Goal: Task Accomplishment & Management: Manage account settings

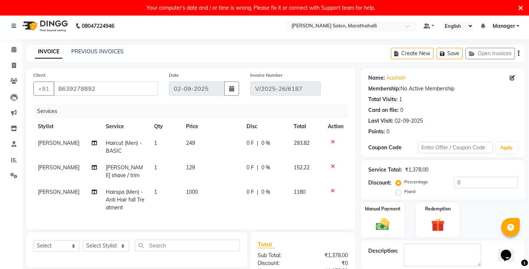
click at [521, 6] on icon at bounding box center [520, 8] width 5 height 7
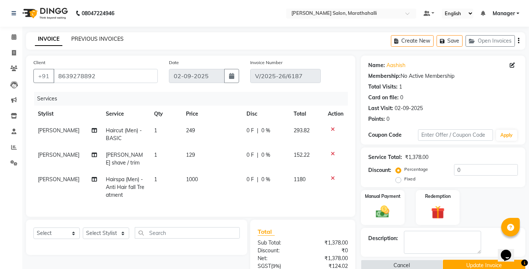
click at [98, 36] on link "PREVIOUS INVOICES" at bounding box center [97, 39] width 52 height 7
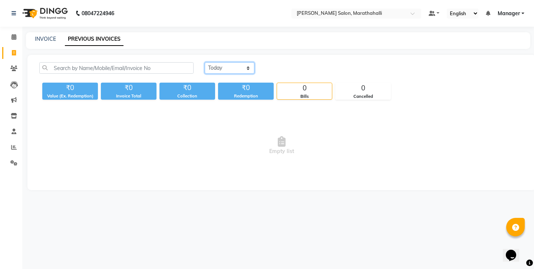
select select "yesterday"
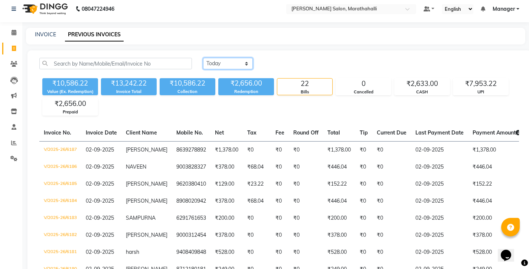
scroll to position [6, 0]
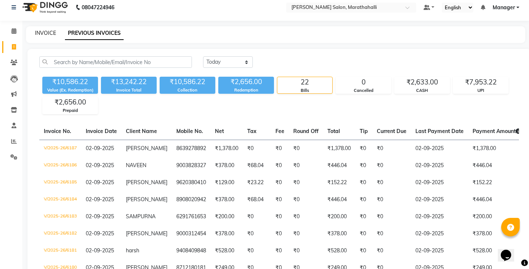
click at [36, 32] on link "INVOICE" at bounding box center [45, 33] width 21 height 7
select select "4783"
select select "service"
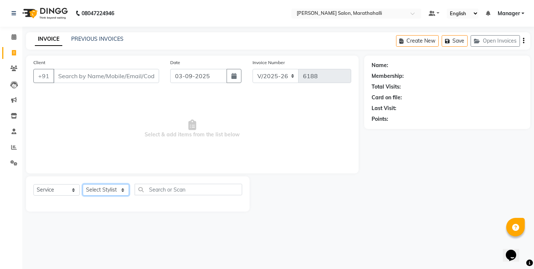
select select "72187"
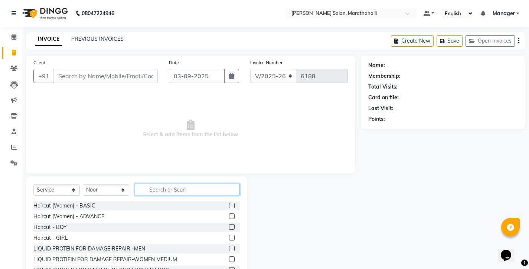
click at [162, 184] on input "text" at bounding box center [187, 190] width 105 height 12
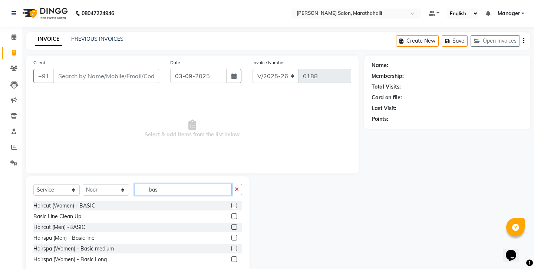
type input "bas"
click at [237, 224] on label at bounding box center [235, 227] width 6 height 6
click at [236, 225] on input "checkbox" at bounding box center [234, 227] width 5 height 5
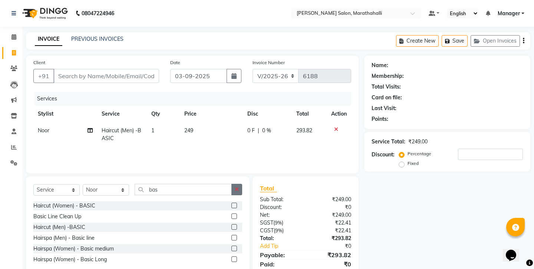
checkbox input "false"
click at [240, 184] on button "button" at bounding box center [237, 190] width 11 height 12
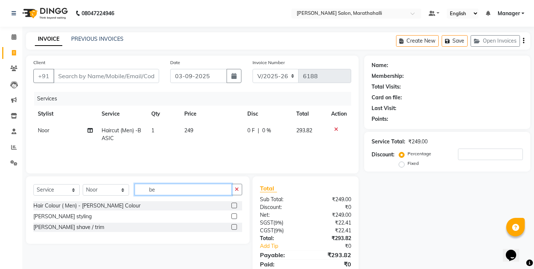
type input "be"
click at [237, 224] on label at bounding box center [235, 227] width 6 height 6
click at [236, 225] on input "checkbox" at bounding box center [234, 227] width 5 height 5
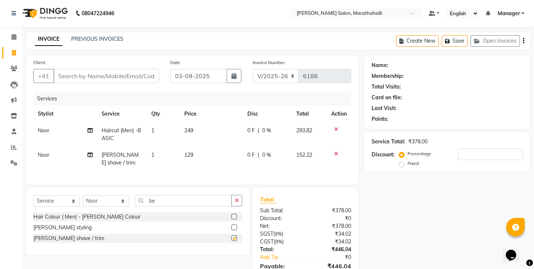
checkbox input "false"
click at [88, 71] on input "Client" at bounding box center [106, 76] width 106 height 14
type input "6"
type input "0"
type input "6363099973"
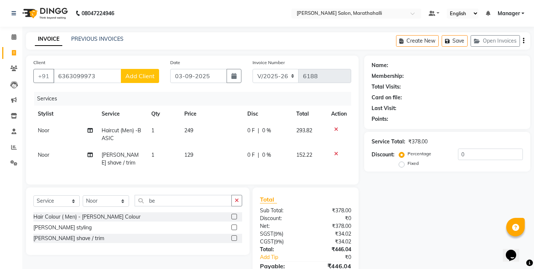
click at [147, 72] on span "Add Client" at bounding box center [139, 75] width 29 height 7
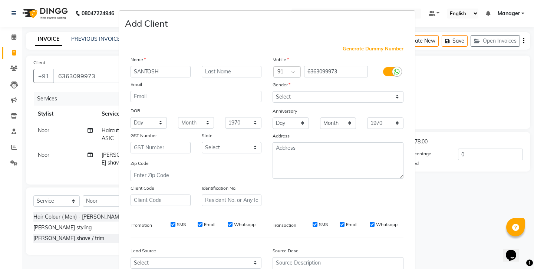
type input "SANTOSH"
select select "male"
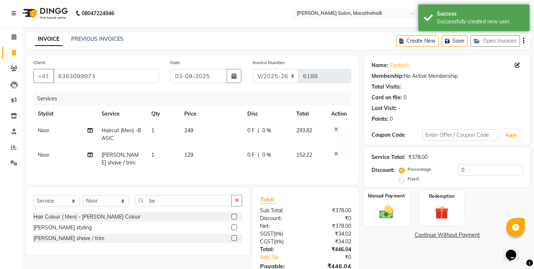
click at [382, 190] on div "Manual Payment" at bounding box center [386, 208] width 46 height 37
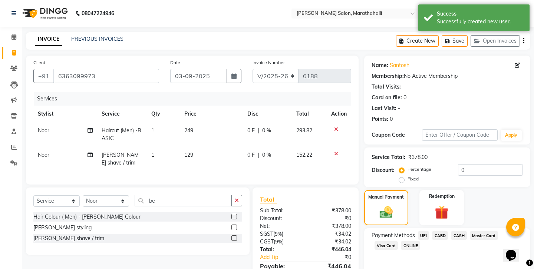
click at [524, 39] on div "Create New Save Open Invoices" at bounding box center [463, 40] width 134 height 17
click at [525, 41] on icon "button" at bounding box center [523, 41] width 1 height 0
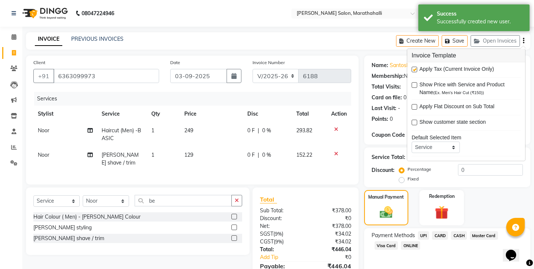
click at [413, 67] on label at bounding box center [415, 70] width 6 height 6
click at [413, 68] on input "checkbox" at bounding box center [414, 70] width 5 height 5
checkbox input "false"
click at [396, 240] on div "Name: Santosh Membership: No Active Membership Total Visits: Card on file: 0 La…" at bounding box center [450, 172] width 172 height 233
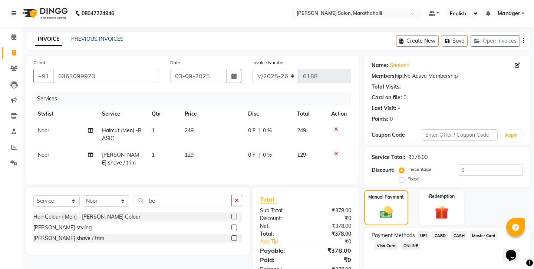
click at [451, 232] on span "CASH" at bounding box center [459, 236] width 16 height 9
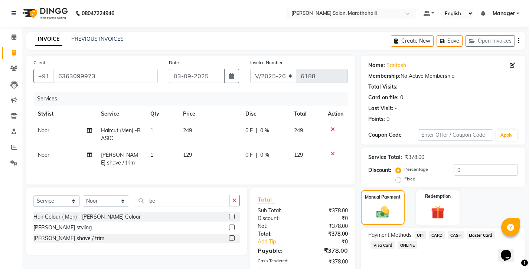
scroll to position [25, 0]
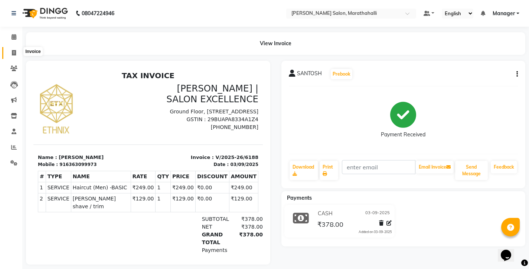
click at [14, 50] on icon at bounding box center [14, 53] width 4 height 6
select select "service"
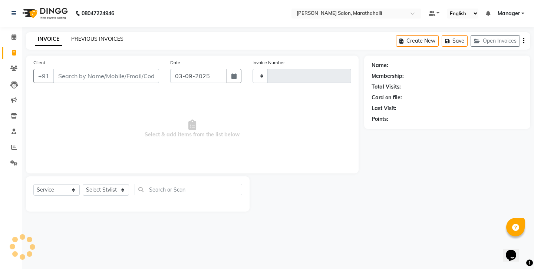
type input "6189"
select select "4783"
click at [86, 37] on link "PREVIOUS INVOICES" at bounding box center [97, 39] width 52 height 7
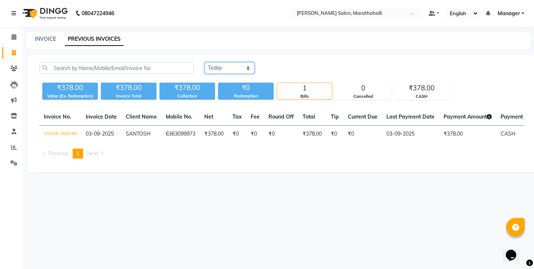
select select "yesterday"
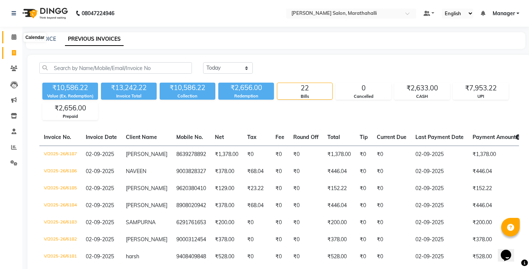
click at [16, 36] on span at bounding box center [13, 37] width 13 height 9
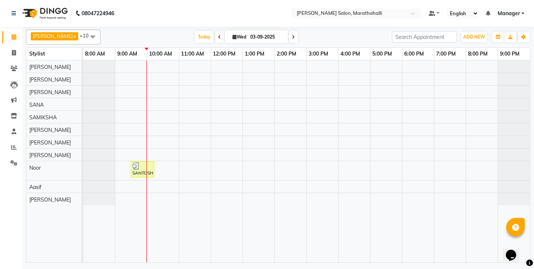
click at [218, 36] on icon at bounding box center [219, 37] width 3 height 4
type input "02-09-2025"
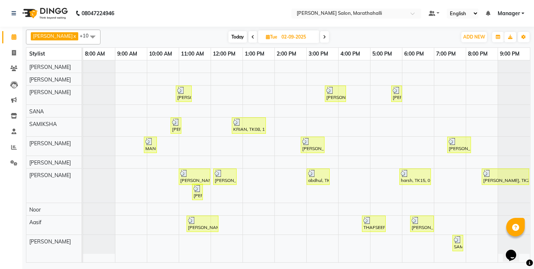
click at [85, 36] on span at bounding box center [92, 37] width 15 height 14
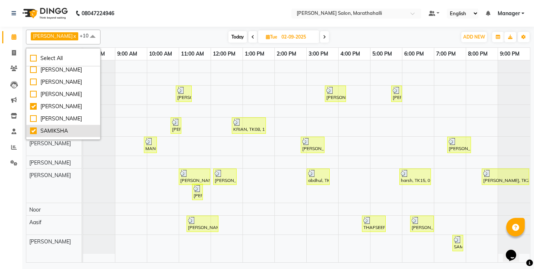
scroll to position [234, 0]
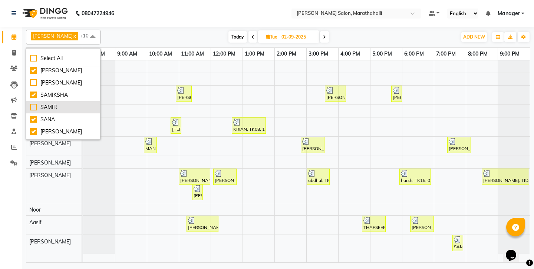
click at [35, 104] on div "SAMIR" at bounding box center [63, 108] width 66 height 8
checkbox input "true"
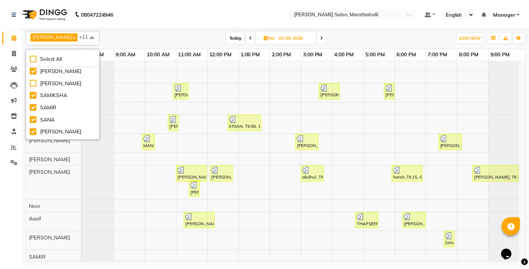
scroll to position [0, 0]
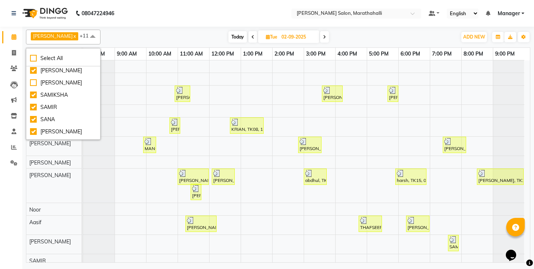
click at [109, 91] on div at bounding box center [99, 95] width 32 height 19
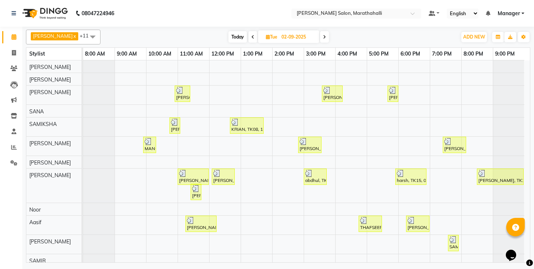
click at [230, 36] on span "Today" at bounding box center [238, 37] width 19 height 12
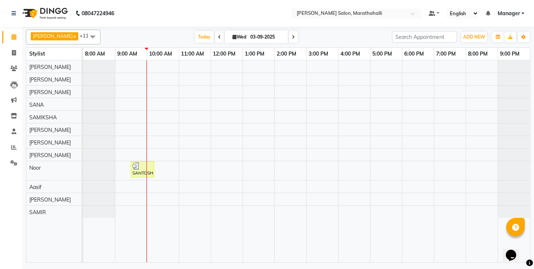
click at [218, 35] on icon at bounding box center [219, 37] width 3 height 4
type input "02-09-2025"
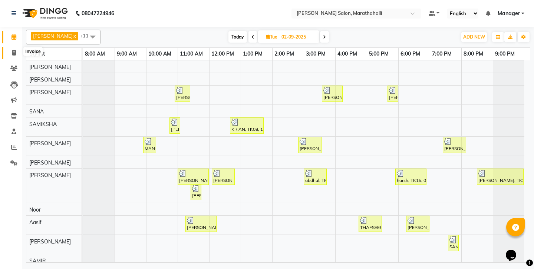
click at [11, 49] on span at bounding box center [13, 53] width 13 height 9
select select "4783"
select select "service"
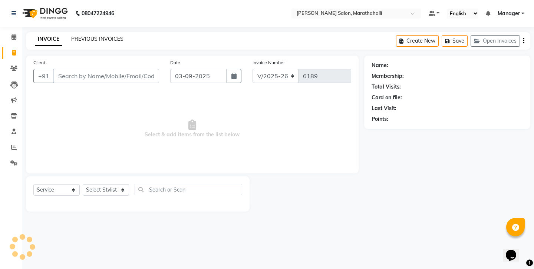
click at [79, 36] on link "PREVIOUS INVOICES" at bounding box center [97, 39] width 52 height 7
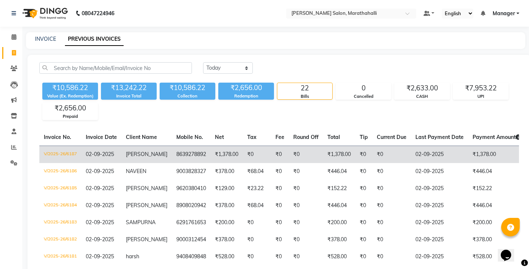
click at [53, 146] on td "V/2025-26/6187" at bounding box center [60, 154] width 42 height 17
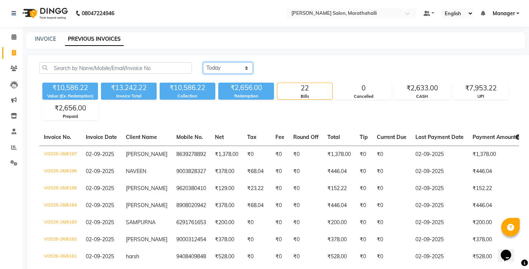
select select "range"
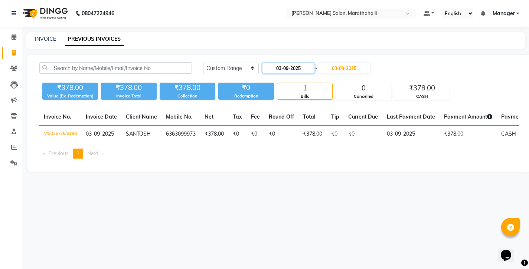
click at [282, 63] on input "03-09-2025" at bounding box center [288, 68] width 52 height 10
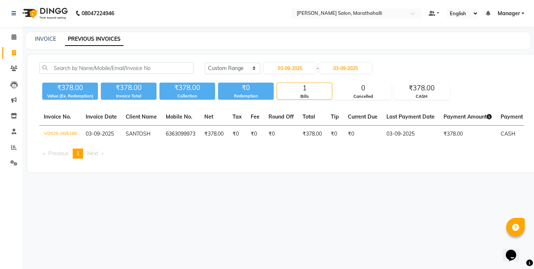
select select "9"
select select "2025"
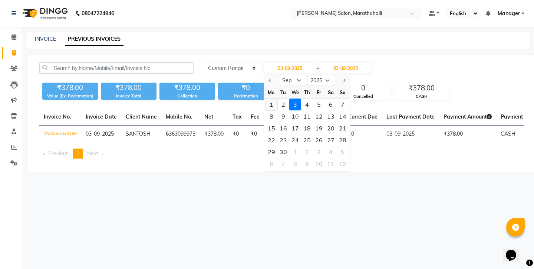
click at [266, 99] on div "1" at bounding box center [272, 105] width 12 height 12
type input "01-09-2025"
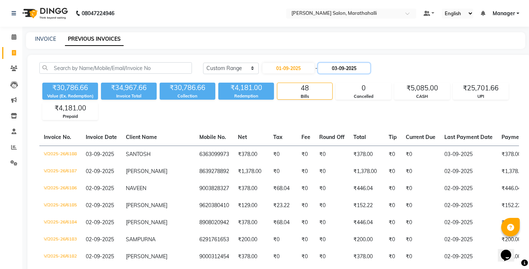
click at [322, 63] on input "03-09-2025" at bounding box center [344, 68] width 52 height 10
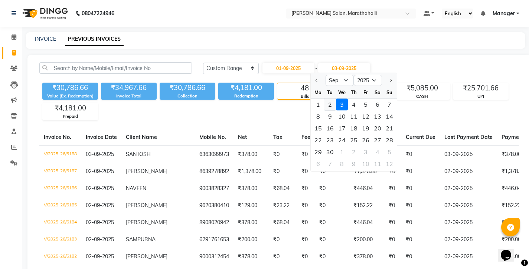
click at [324, 99] on div "2" at bounding box center [330, 105] width 12 height 12
type input "02-09-2025"
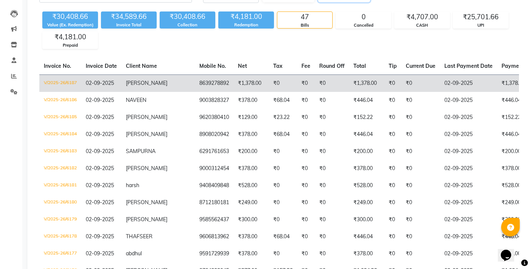
scroll to position [3, 0]
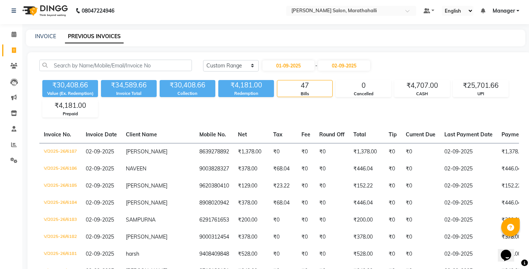
click at [57, 80] on div "₹30,408.66" at bounding box center [70, 85] width 56 height 10
copy div "30,408.66"
select select "yesterday"
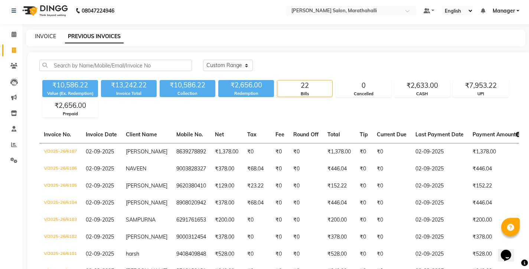
click at [39, 35] on link "INVOICE" at bounding box center [45, 36] width 21 height 7
select select "service"
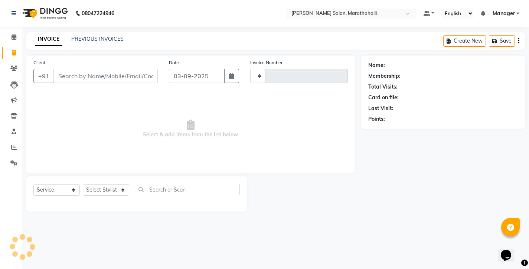
type input "6189"
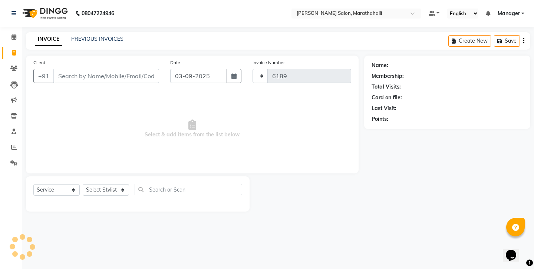
select select "4783"
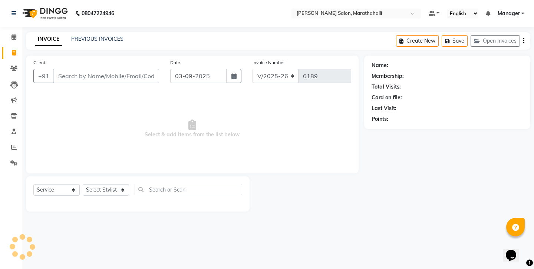
click at [84, 70] on input "Client" at bounding box center [106, 76] width 106 height 14
select select "87499"
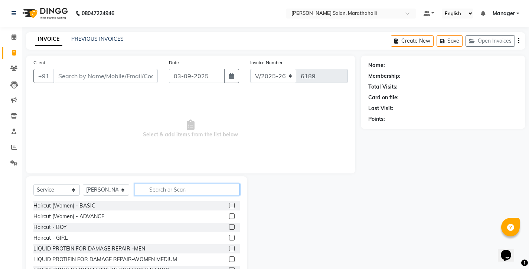
click at [157, 184] on input "text" at bounding box center [187, 190] width 105 height 12
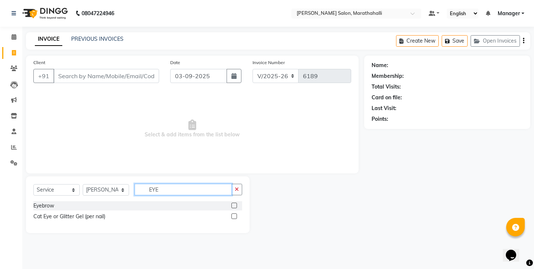
type input "EYE"
click at [236, 203] on label at bounding box center [235, 206] width 6 height 6
click at [236, 204] on input "checkbox" at bounding box center [234, 206] width 5 height 5
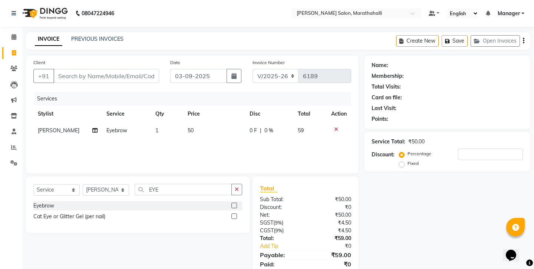
click at [236, 203] on label at bounding box center [235, 206] width 6 height 6
click at [236, 204] on input "checkbox" at bounding box center [234, 206] width 5 height 5
checkbox input "false"
click at [239, 187] on icon "button" at bounding box center [237, 189] width 4 height 5
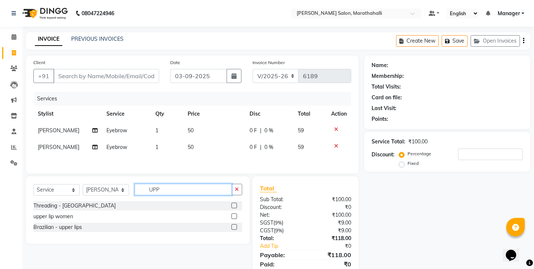
type input "UPP"
click at [237, 203] on label at bounding box center [235, 206] width 6 height 6
click at [236, 204] on input "checkbox" at bounding box center [234, 206] width 5 height 5
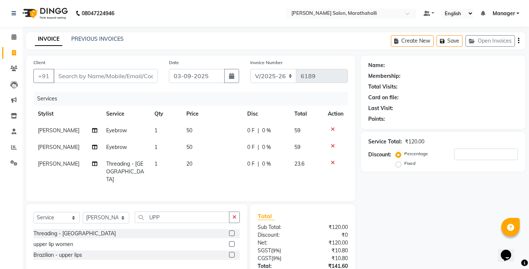
click at [231, 229] on div "Threading - Upper lips" at bounding box center [136, 233] width 206 height 9
click at [234, 231] on label at bounding box center [232, 234] width 6 height 6
click at [234, 232] on input "checkbox" at bounding box center [231, 234] width 5 height 5
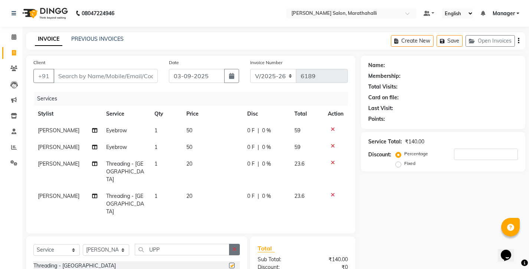
checkbox input "false"
drag, startPoint x: 235, startPoint y: 200, endPoint x: 209, endPoint y: 205, distance: 26.8
click at [235, 244] on button "button" at bounding box center [234, 250] width 11 height 12
type input "FOR"
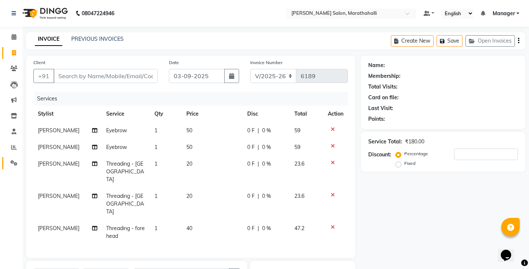
checkbox input "false"
click at [43, 161] on span "[PERSON_NAME]" at bounding box center [59, 164] width 42 height 7
select select "87499"
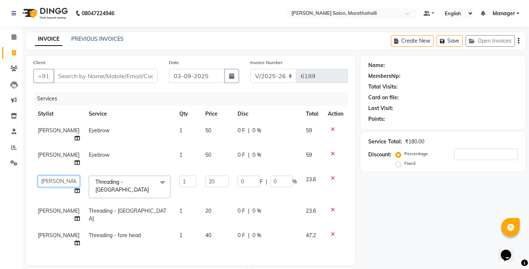
select select "28915"
click at [44, 227] on td "[PERSON_NAME]" at bounding box center [58, 239] width 51 height 24
select select "87499"
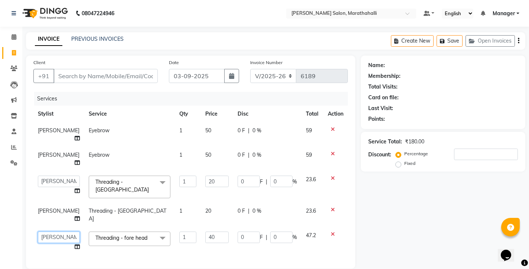
select select "28915"
click at [46, 152] on span "[PERSON_NAME]" at bounding box center [59, 155] width 42 height 7
select select "87499"
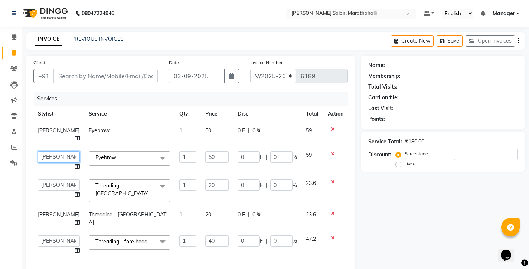
select select "28915"
click at [98, 69] on input "Client" at bounding box center [105, 76] width 104 height 14
type input "9"
type input "0"
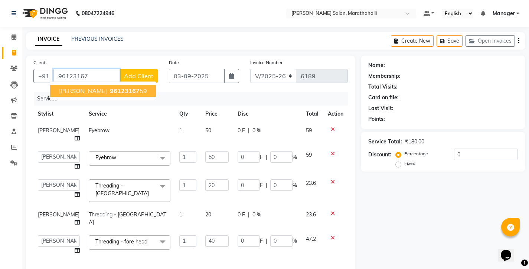
click at [110, 87] on span "96123167" at bounding box center [125, 90] width 30 height 7
type input "9612316759"
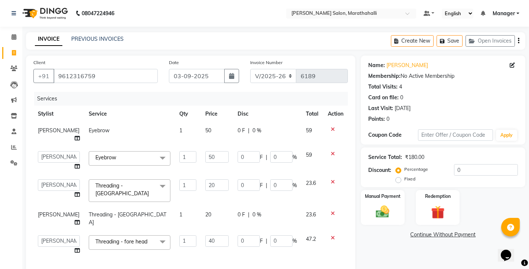
click at [519, 41] on icon "button" at bounding box center [518, 41] width 1 height 0
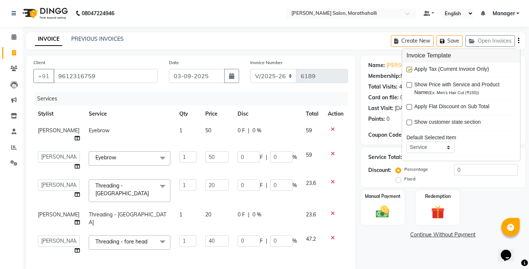
click at [409, 67] on label at bounding box center [409, 70] width 6 height 6
click at [409, 68] on input "checkbox" at bounding box center [408, 70] width 5 height 5
checkbox input "false"
click at [382, 223] on div "Name: Nancy Membership: No Active Membership Total Visits: 4 Card on file: 0 La…" at bounding box center [446, 212] width 170 height 313
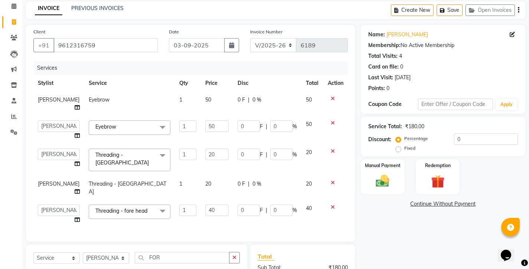
scroll to position [41, 0]
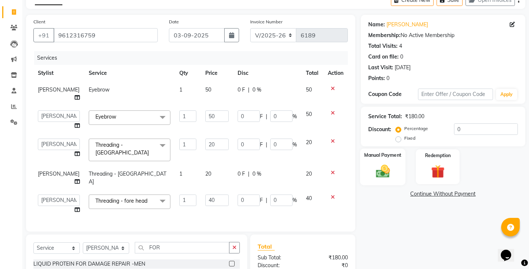
click at [389, 163] on img at bounding box center [382, 171] width 23 height 16
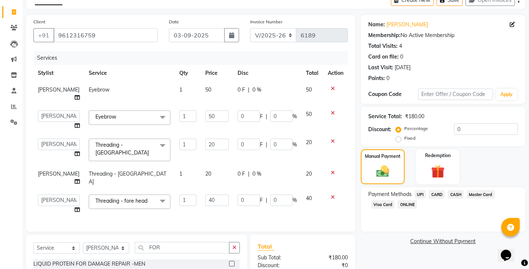
click at [447, 190] on span "CASH" at bounding box center [455, 194] width 16 height 9
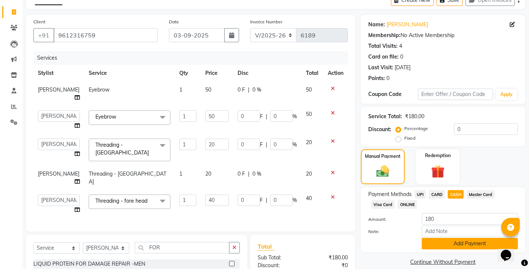
click at [449, 238] on button "Add Payment" at bounding box center [469, 244] width 96 height 12
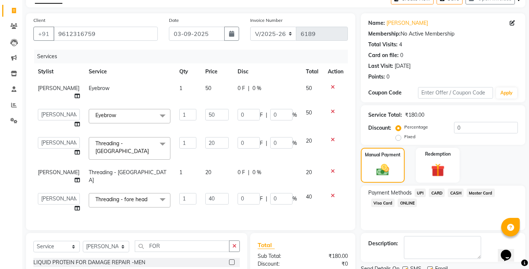
scroll to position [62, 0]
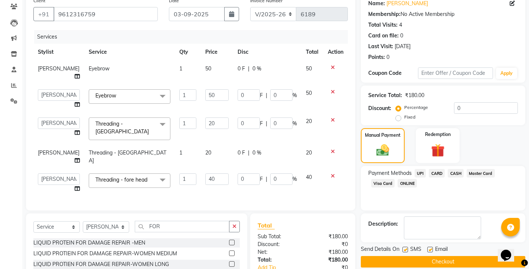
click at [431, 256] on button "Checkout" at bounding box center [443, 262] width 164 height 12
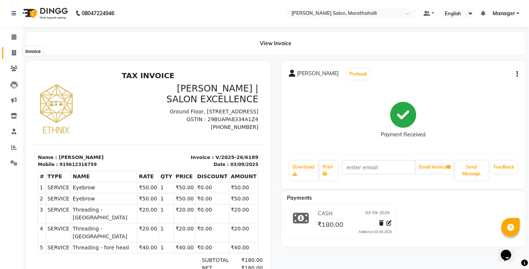
click at [10, 52] on span at bounding box center [13, 53] width 13 height 9
select select "service"
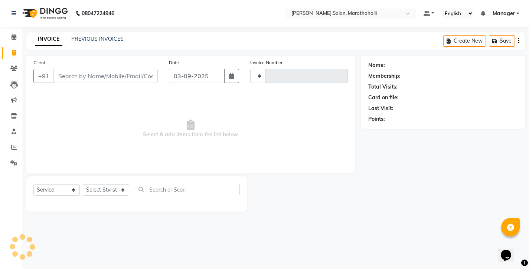
type input "6190"
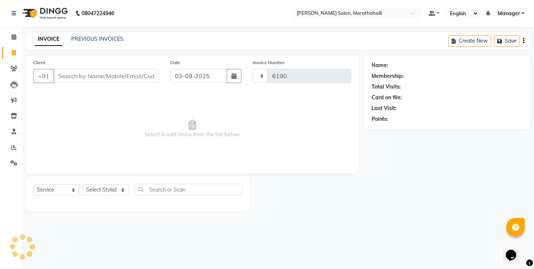
select select "4783"
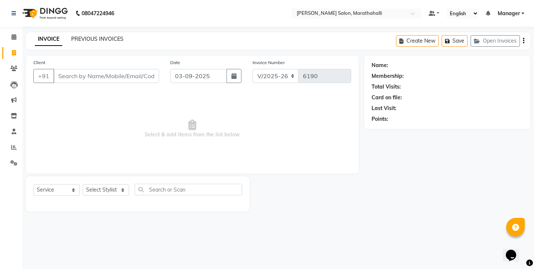
click at [82, 37] on link "PREVIOUS INVOICES" at bounding box center [97, 39] width 52 height 7
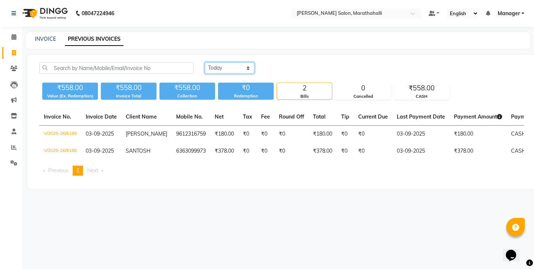
select select "yesterday"
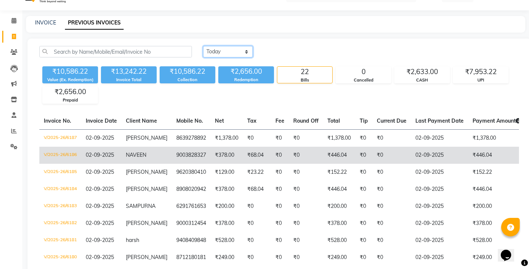
scroll to position [18, 0]
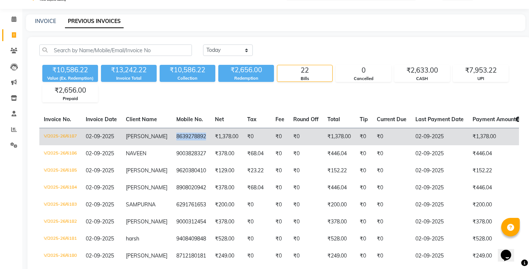
copy td "8639278892"
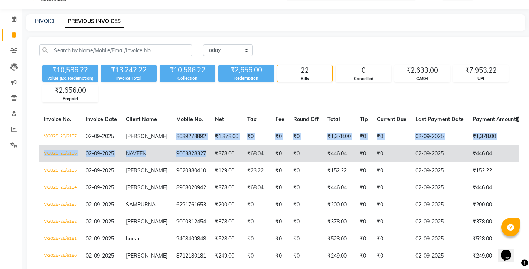
drag, startPoint x: 145, startPoint y: 112, endPoint x: 174, endPoint y: 133, distance: 34.8
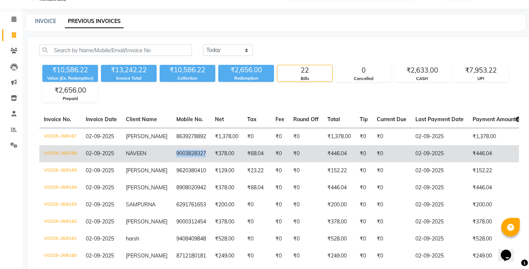
copy td "9003828327"
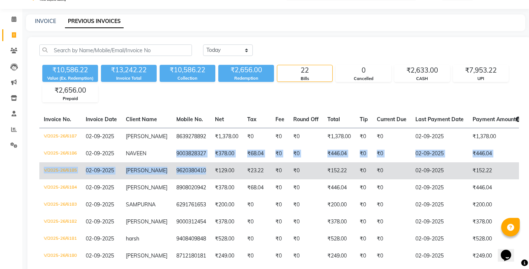
drag, startPoint x: 146, startPoint y: 126, endPoint x: 174, endPoint y: 141, distance: 31.5
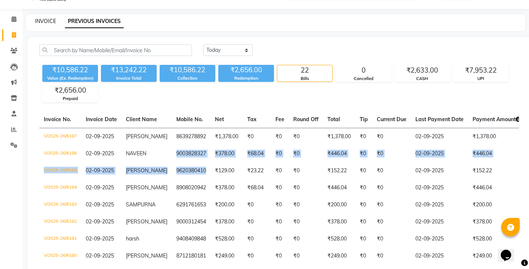
click at [43, 18] on link "INVOICE" at bounding box center [45, 21] width 21 height 7
select select "service"
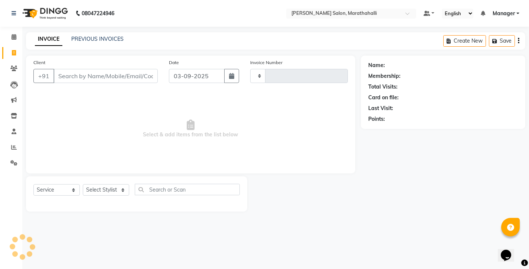
type input "6190"
select select "4783"
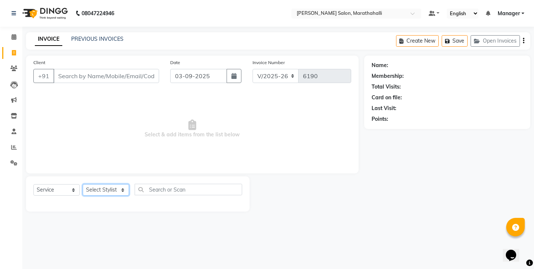
select select "90531"
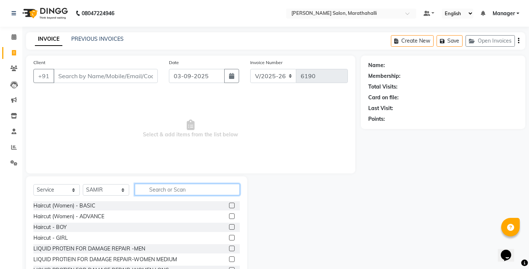
click at [161, 184] on input "text" at bounding box center [187, 190] width 105 height 12
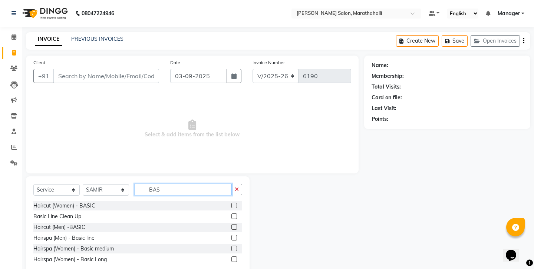
type input "BAS"
click at [236, 224] on label at bounding box center [235, 227] width 6 height 6
click at [236, 225] on input "checkbox" at bounding box center [234, 227] width 5 height 5
checkbox input "true"
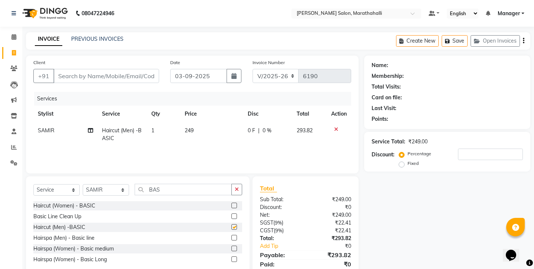
drag, startPoint x: 243, startPoint y: 175, endPoint x: 233, endPoint y: 176, distance: 10.4
click at [242, 184] on button "button" at bounding box center [237, 190] width 11 height 12
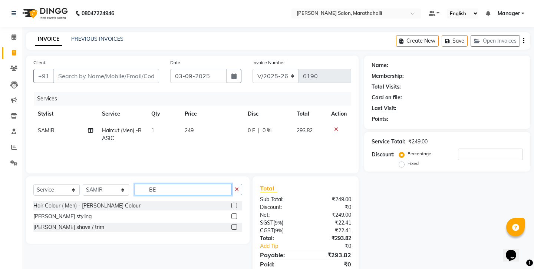
type input "BE"
click at [234, 223] on div "Beard shave / trim" at bounding box center [137, 227] width 209 height 9
click at [236, 224] on label at bounding box center [235, 227] width 6 height 6
click at [236, 225] on input "checkbox" at bounding box center [234, 227] width 5 height 5
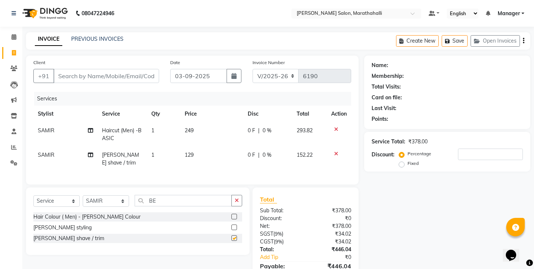
checkbox input "false"
click at [76, 69] on input "Client" at bounding box center [106, 76] width 106 height 14
type input "6"
type input "0"
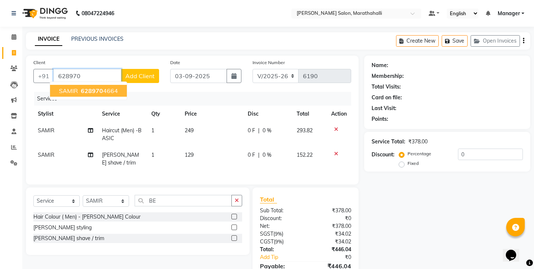
click at [82, 87] on span "628970" at bounding box center [92, 90] width 22 height 7
type input "6289704664"
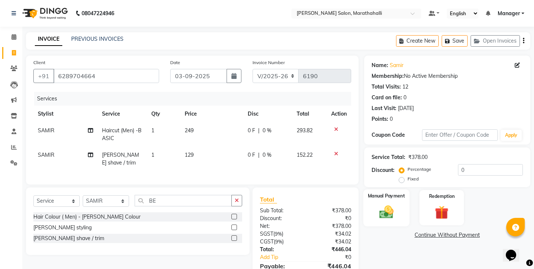
click at [374, 190] on div "Manual Payment" at bounding box center [386, 208] width 46 height 37
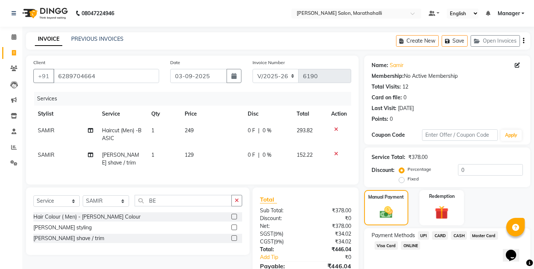
click at [418, 232] on span "UPI" at bounding box center [424, 236] width 12 height 9
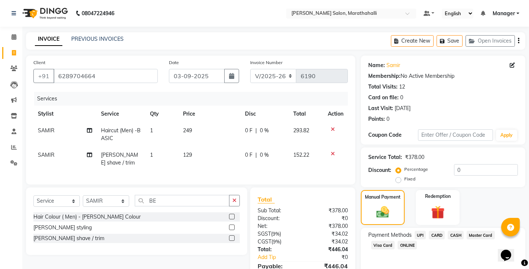
scroll to position [25, 0]
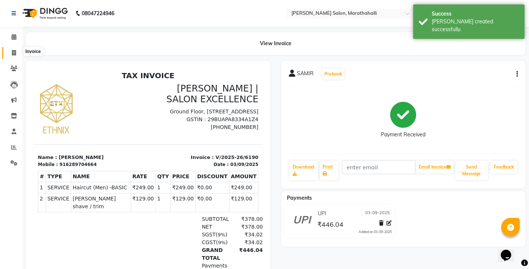
click at [15, 52] on icon at bounding box center [14, 53] width 4 height 6
select select "4783"
select select "service"
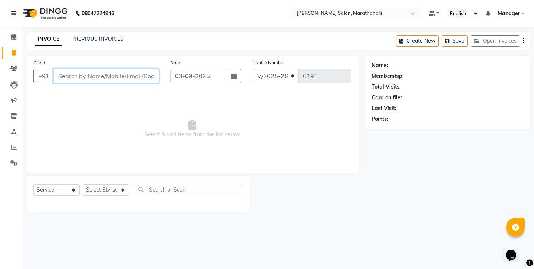
click at [86, 70] on input "Client" at bounding box center [106, 76] width 106 height 14
select select "28905"
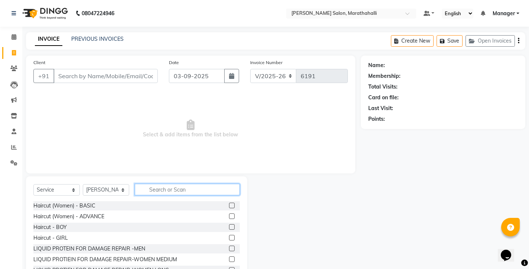
click at [179, 184] on input "text" at bounding box center [187, 190] width 105 height 12
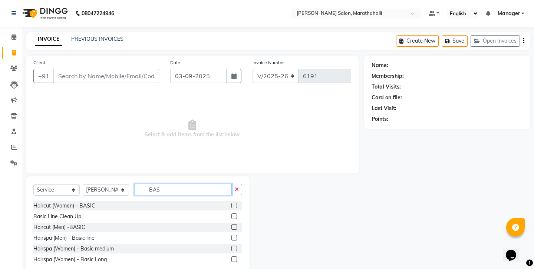
type input "BAS"
click at [237, 224] on label at bounding box center [235, 227] width 6 height 6
click at [236, 225] on input "checkbox" at bounding box center [234, 227] width 5 height 5
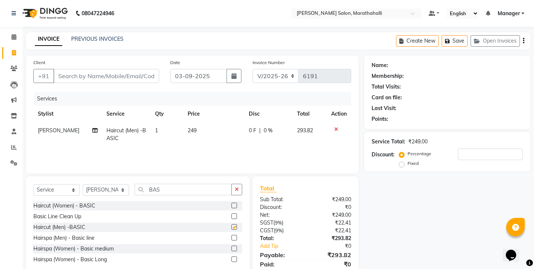
checkbox input "false"
click at [95, 69] on input "Client" at bounding box center [106, 76] width 106 height 14
type input "9"
type input "0"
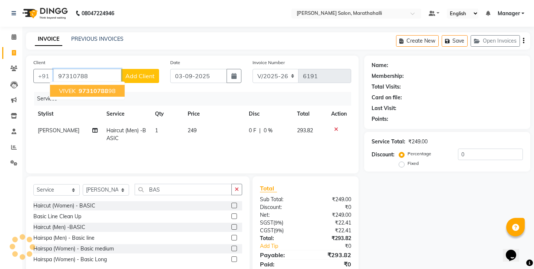
click at [89, 87] on span "97310788" at bounding box center [94, 90] width 30 height 7
type input "9731078898"
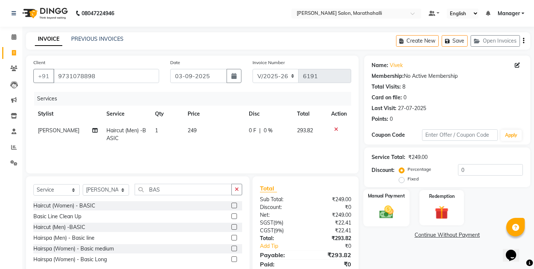
click at [383, 190] on div "Manual Payment" at bounding box center [386, 208] width 46 height 37
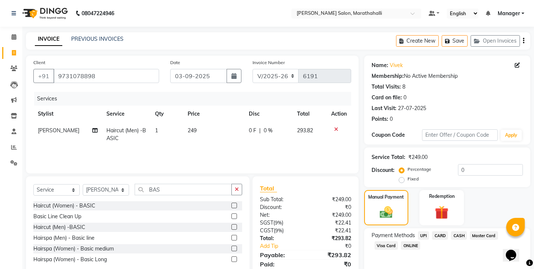
click at [418, 232] on span "UPI" at bounding box center [424, 236] width 12 height 9
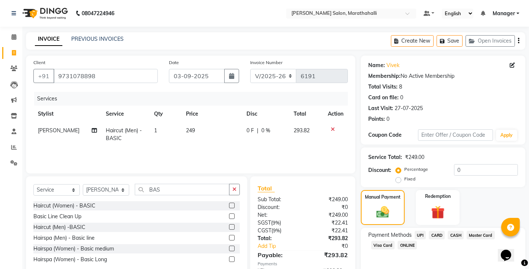
scroll to position [25, 0]
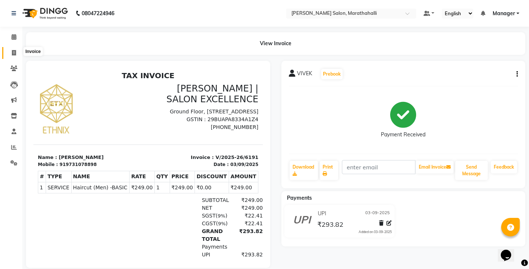
click at [10, 50] on span at bounding box center [13, 53] width 13 height 9
select select "4783"
select select "service"
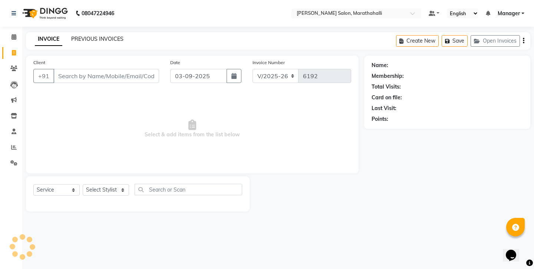
click at [79, 37] on link "PREVIOUS INVOICES" at bounding box center [97, 39] width 52 height 7
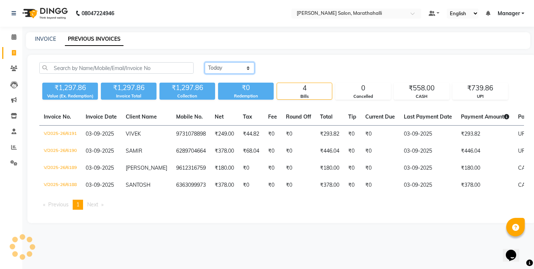
select select "yesterday"
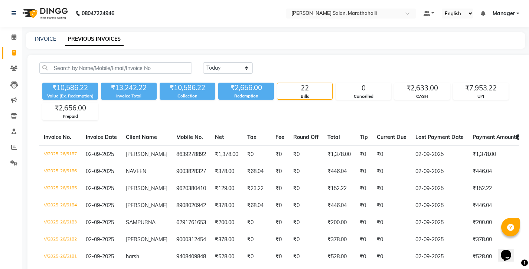
click at [484, 0] on nav "08047224946 Select Location × Ethnix Salon, Marathahalli Default Panel My Panel…" at bounding box center [264, 13] width 529 height 27
click at [42, 39] on link "INVOICE" at bounding box center [45, 39] width 21 height 7
select select "service"
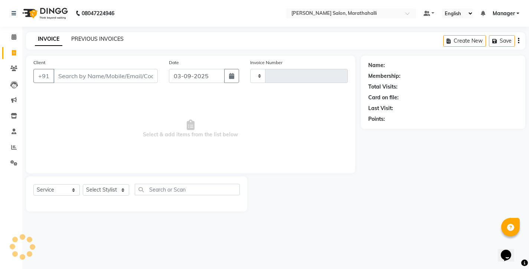
type input "6192"
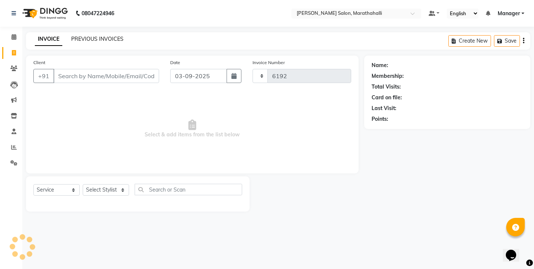
select select "4783"
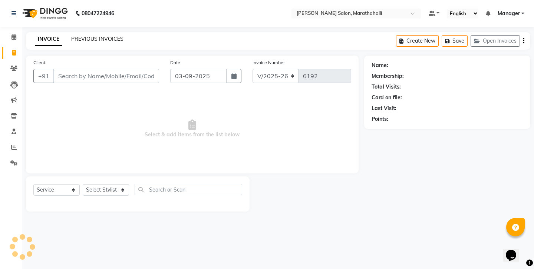
click at [71, 37] on link "PREVIOUS INVOICES" at bounding box center [97, 39] width 52 height 7
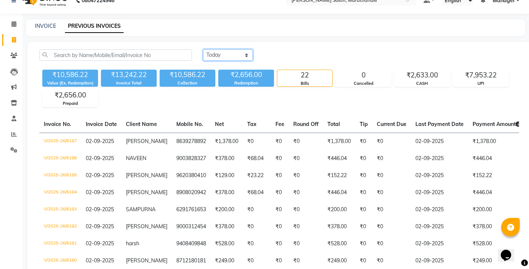
scroll to position [30, 0]
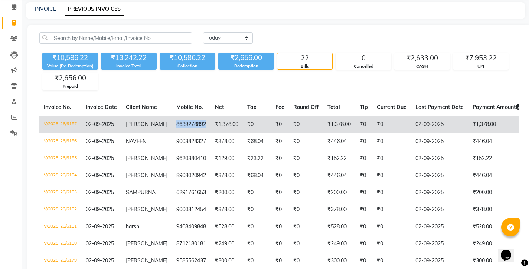
copy td "8639278892"
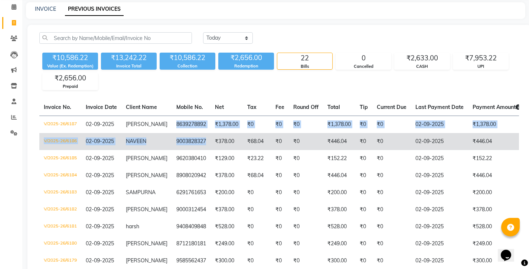
drag, startPoint x: 145, startPoint y: 99, endPoint x: 172, endPoint y: 120, distance: 34.4
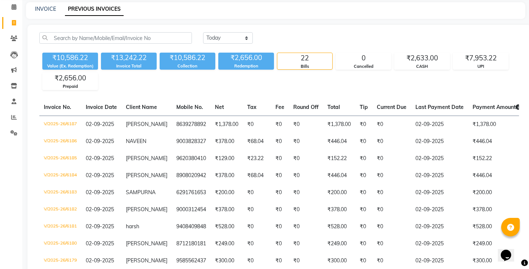
click at [277, 71] on div "₹10,586.22 Value (Ex. Redemption) ₹13,242.22 Invoice Total ₹10,586.22 Collectio…" at bounding box center [278, 70] width 479 height 40
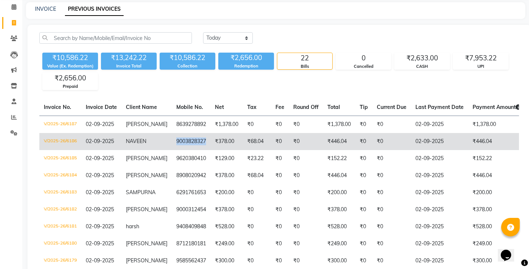
copy td "9003828327"
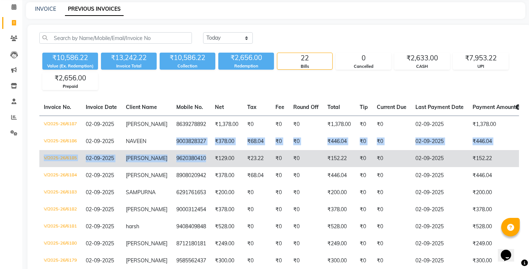
drag, startPoint x: 146, startPoint y: 116, endPoint x: 173, endPoint y: 134, distance: 32.3
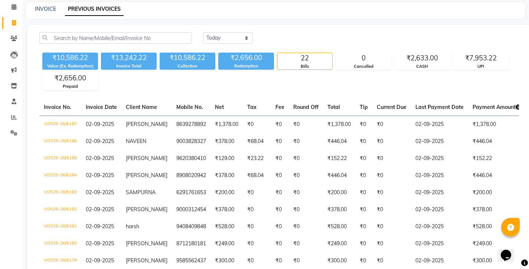
click at [227, 73] on div "Today Yesterday Custom Range ₹10,586.22 Value (Ex. Redemption) ₹13,242.22 Invoi…" at bounding box center [278, 273] width 503 height 496
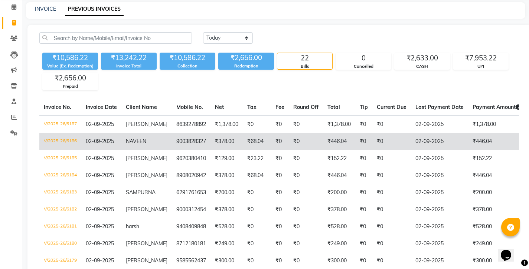
click at [172, 133] on td "9003828327" at bounding box center [191, 141] width 39 height 17
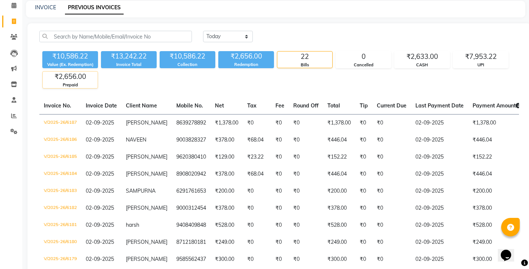
click at [64, 72] on div "₹2,656.00" at bounding box center [70, 77] width 55 height 10
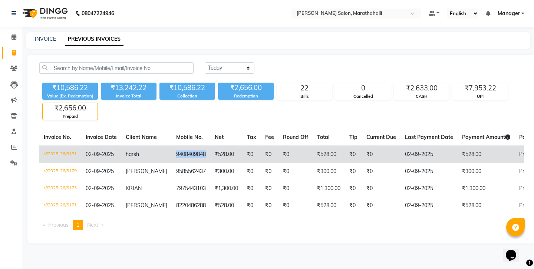
copy td "9408409848"
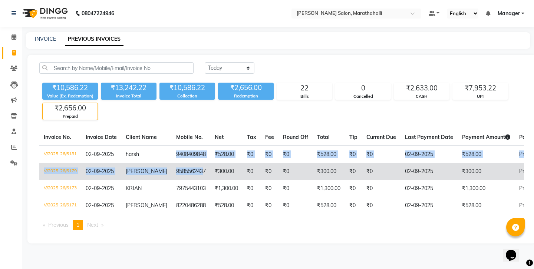
drag, startPoint x: 141, startPoint y: 130, endPoint x: 167, endPoint y: 145, distance: 29.6
click at [167, 146] on tbody "V/2025-26/6181 02-09-2025 harsh 9408409848 ₹528.00 ₹0 ₹0 ₹0 ₹528.00 ₹0 ₹0 02-09…" at bounding box center [341, 180] width 605 height 69
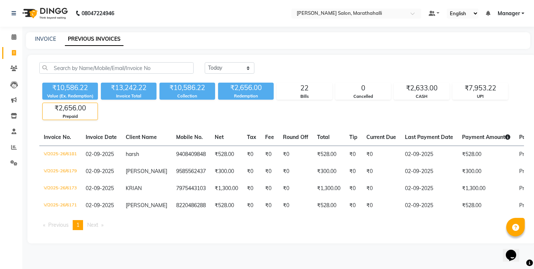
click at [223, 108] on div "Today Yesterday Custom Range ₹10,586.22 Value (Ex. Redemption) ₹13,242.22 Invoi…" at bounding box center [281, 149] width 509 height 189
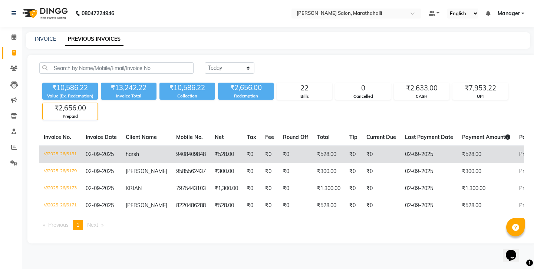
click at [261, 146] on td "₹0" at bounding box center [270, 154] width 18 height 17
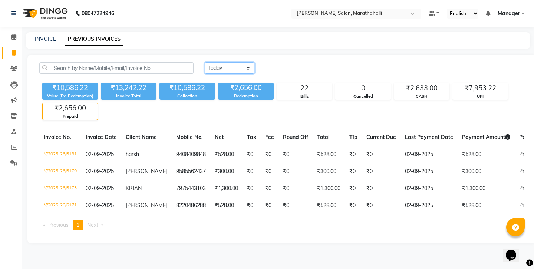
select select "today"
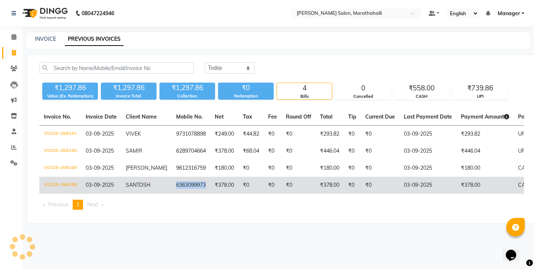
copy td "6363099973"
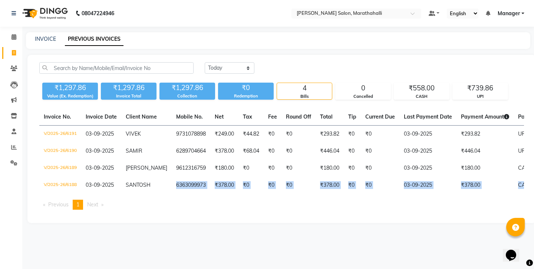
drag, startPoint x: 142, startPoint y: 157, endPoint x: 174, endPoint y: 184, distance: 41.7
click at [174, 184] on div "Invoice No. Invoice Date Client Name Mobile No. Net Tax Fee Round Off Total Tip…" at bounding box center [282, 162] width 494 height 107
click at [13, 36] on icon at bounding box center [14, 37] width 5 height 6
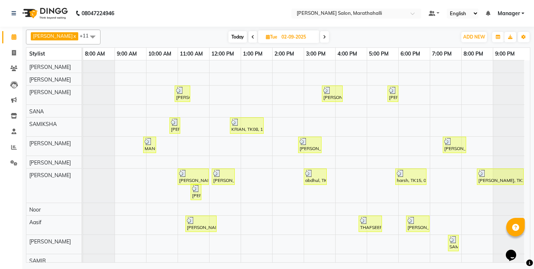
click at [236, 33] on span "Today" at bounding box center [238, 37] width 19 height 12
type input "03-09-2025"
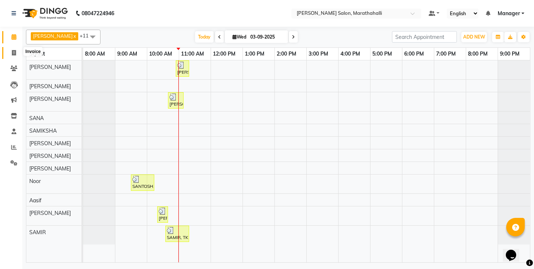
click at [15, 50] on icon at bounding box center [14, 53] width 4 height 6
select select "4783"
select select "service"
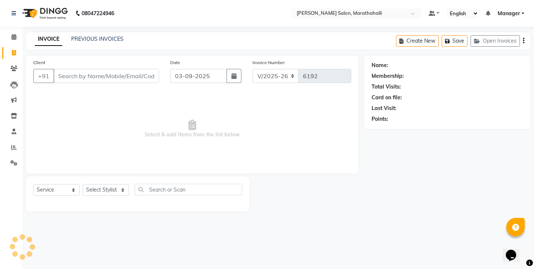
click at [88, 38] on link "PREVIOUS INVOICES" at bounding box center [97, 39] width 52 height 7
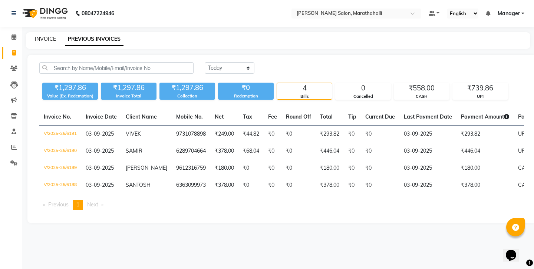
click at [45, 36] on link "INVOICE" at bounding box center [45, 39] width 21 height 7
select select "4783"
select select "service"
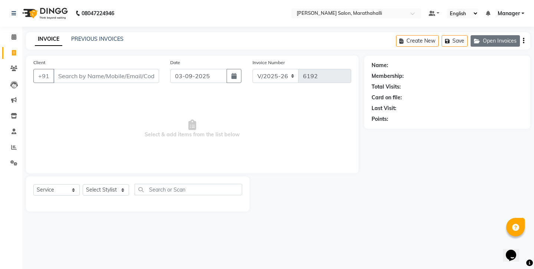
click at [483, 39] on icon "button" at bounding box center [478, 41] width 9 height 5
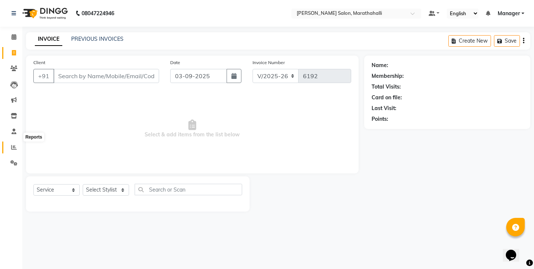
click at [9, 144] on span at bounding box center [13, 148] width 13 height 9
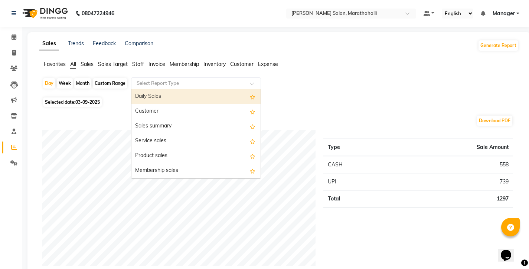
click at [135, 80] on input "text" at bounding box center [188, 83] width 107 height 7
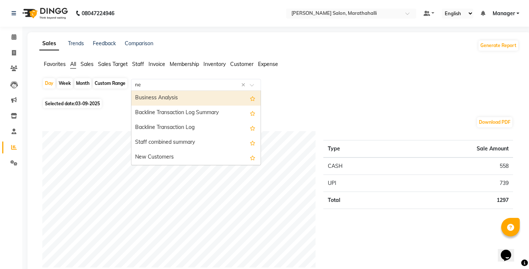
type input "new"
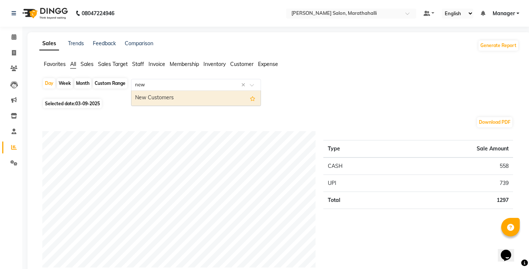
click at [142, 91] on div "New Customers" at bounding box center [195, 98] width 129 height 15
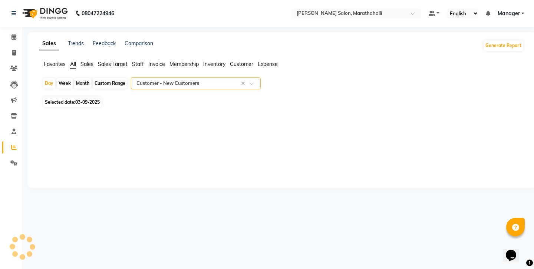
select select "full_report"
select select "csv"
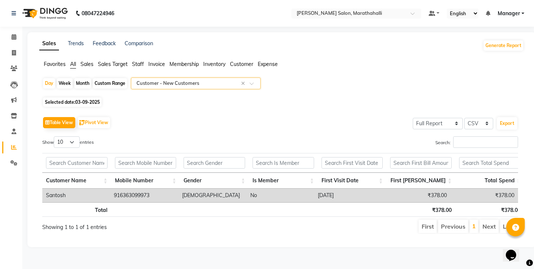
click at [61, 98] on span "Selected date: 03-09-2025" at bounding box center [72, 102] width 59 height 9
select select "9"
select select "2025"
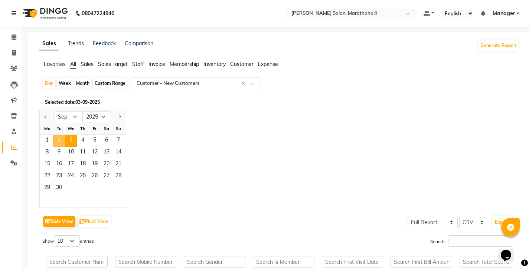
click at [53, 135] on span "2" at bounding box center [59, 141] width 12 height 12
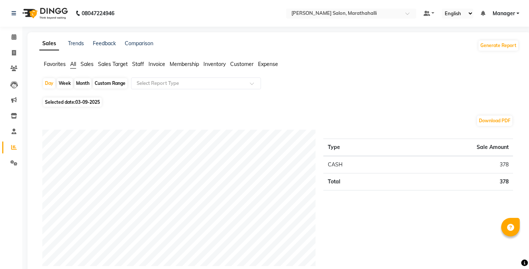
click at [147, 80] on input "text" at bounding box center [188, 83] width 107 height 7
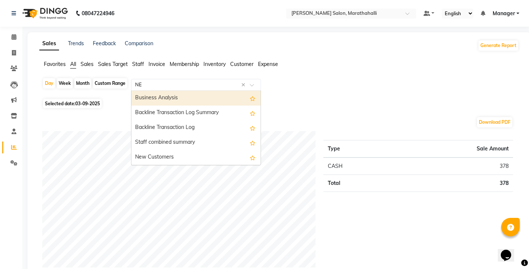
type input "NEW"
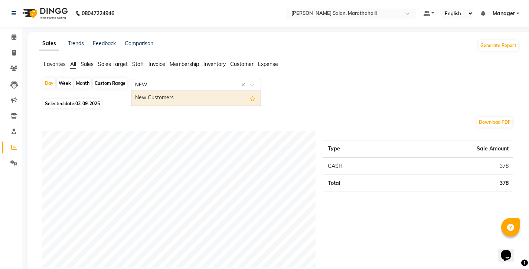
click at [138, 91] on div "New Customers" at bounding box center [195, 98] width 129 height 15
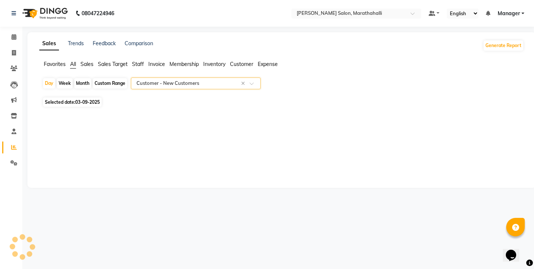
select select "full_report"
select select "csv"
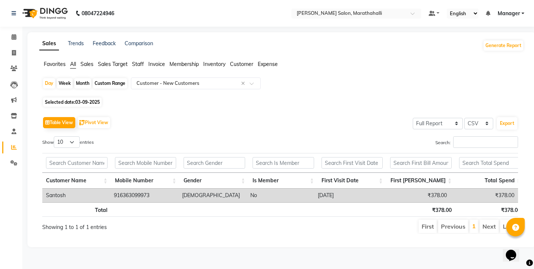
click at [63, 98] on span "Selected date: 03-09-2025" at bounding box center [72, 102] width 59 height 9
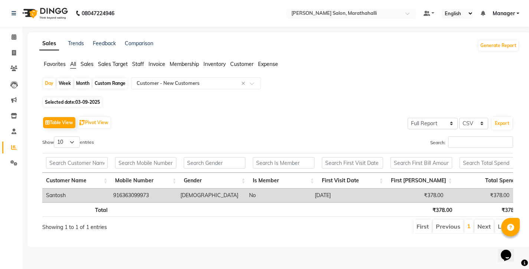
select select "9"
select select "2025"
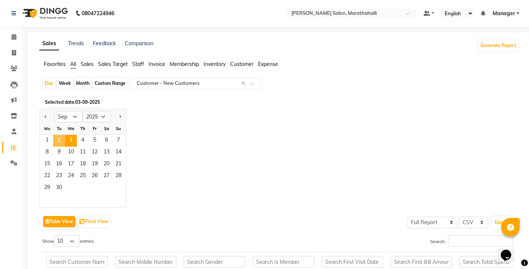
click at [53, 135] on span "2" at bounding box center [59, 141] width 12 height 12
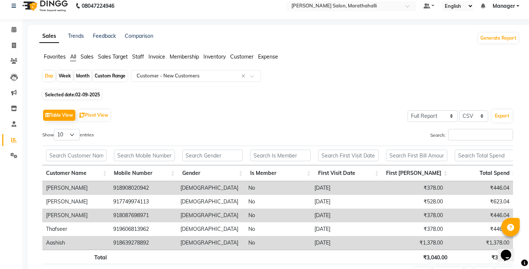
scroll to position [9, 0]
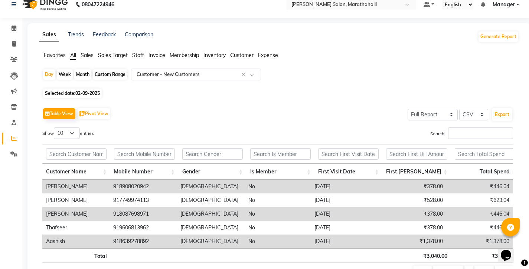
click at [132, 52] on span "Staff" at bounding box center [138, 55] width 12 height 7
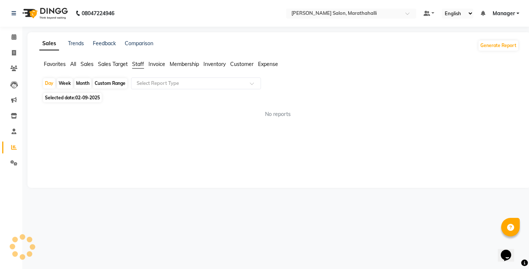
scroll to position [0, 0]
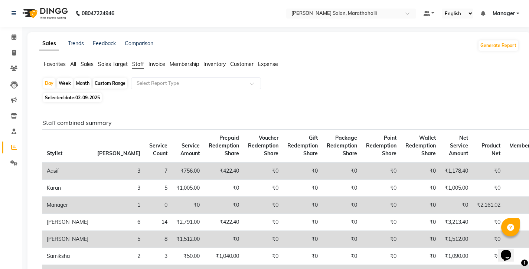
click at [74, 78] on div "Month" at bounding box center [82, 83] width 17 height 10
select select "9"
select select "2025"
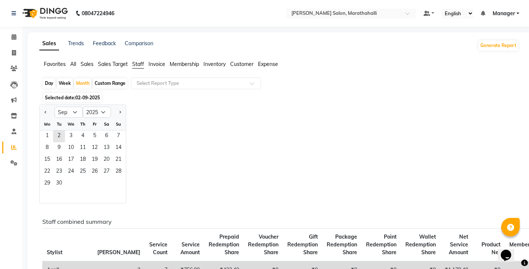
click at [93, 78] on div "Custom Range" at bounding box center [110, 83] width 35 height 10
select select "9"
select select "2025"
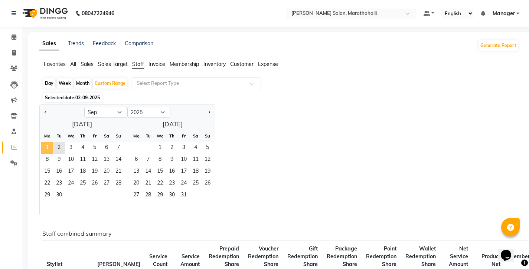
click at [42, 142] on span "1" at bounding box center [47, 148] width 12 height 12
click at [53, 142] on span "2" at bounding box center [59, 148] width 12 height 12
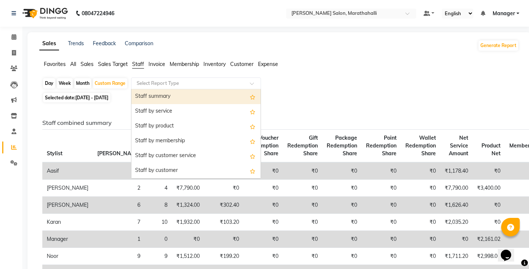
click at [155, 80] on input "text" at bounding box center [188, 83] width 107 height 7
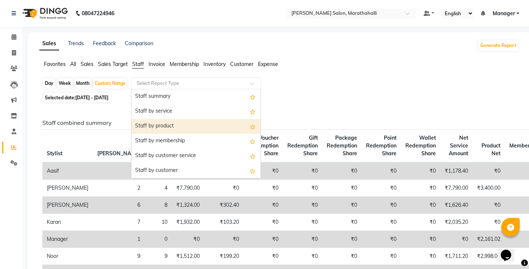
click at [142, 119] on div "Staff by product" at bounding box center [195, 126] width 129 height 15
select select "full_report"
select select "csv"
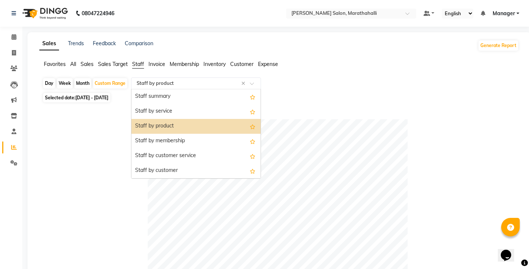
click at [141, 80] on input "text" at bounding box center [188, 83] width 107 height 7
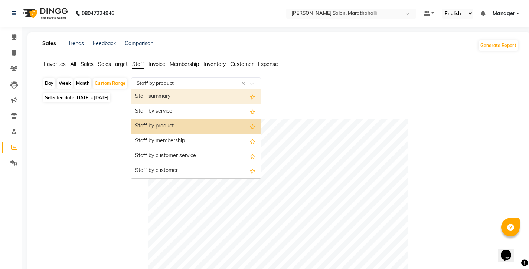
click at [141, 89] on div "Staff summary" at bounding box center [195, 96] width 129 height 15
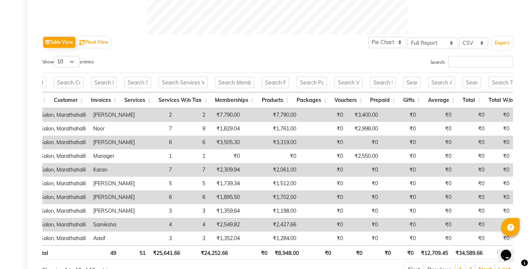
scroll to position [0, 59]
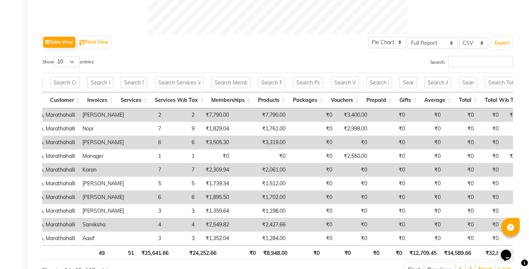
copy td "11,190.00"
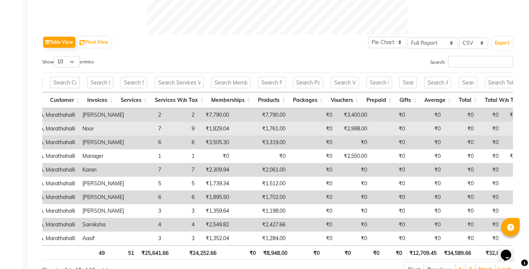
copy td "4,759.00"
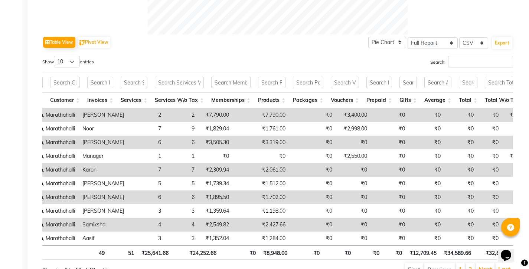
copy td "3,319.00"
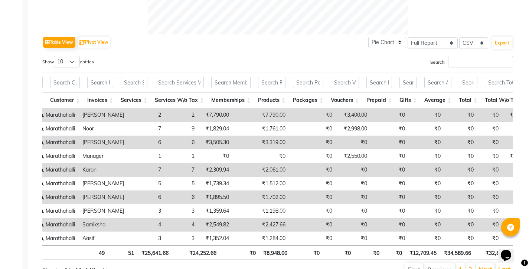
copy td "2,061.00"
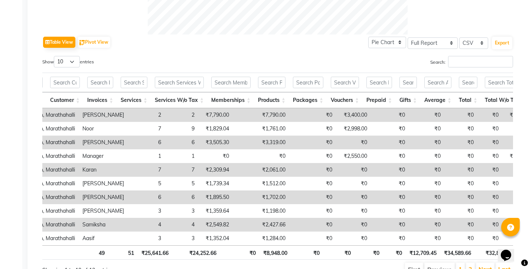
copy td "1,702.00"
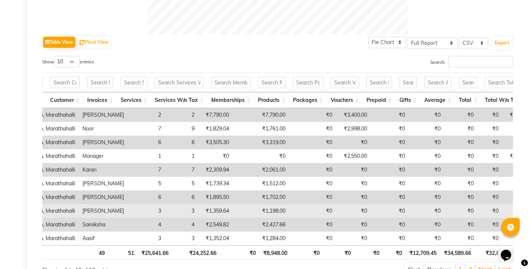
copy td "1,198.00"
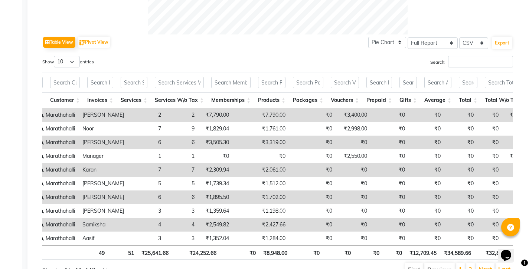
copy td "2,427.66"
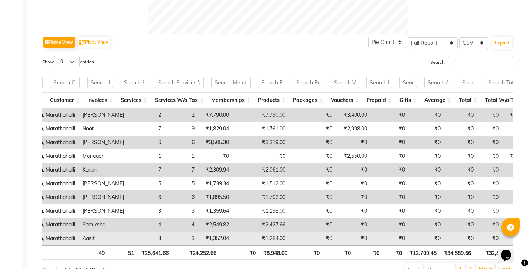
copy td "1,284.00"
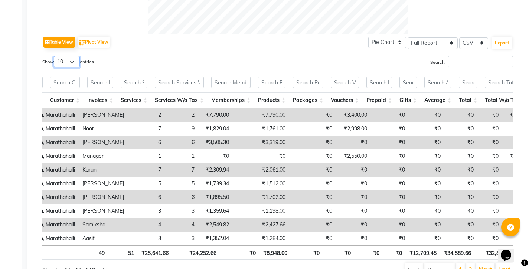
select select "25"
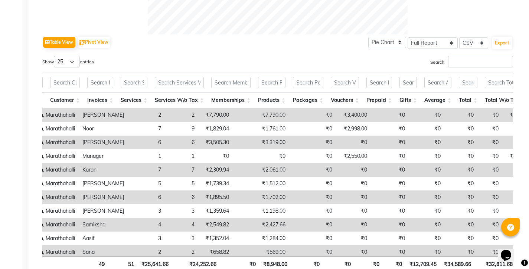
copy td "569.00"
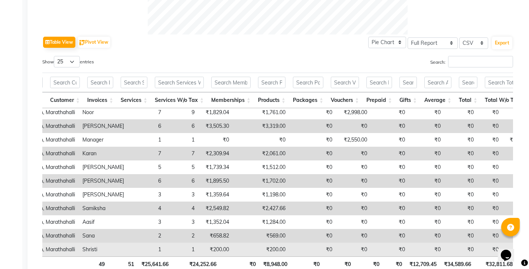
scroll to position [351, 0]
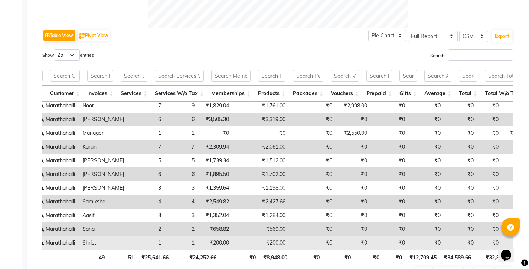
copy td "200.00"
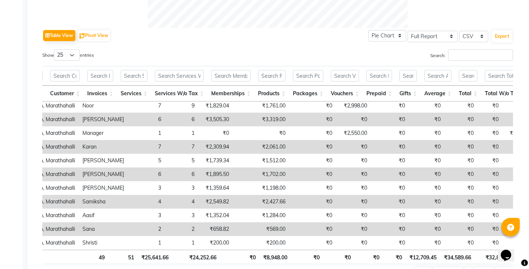
scroll to position [0, 0]
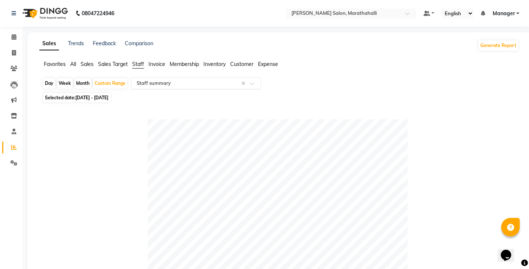
click at [158, 80] on input "text" at bounding box center [188, 83] width 107 height 7
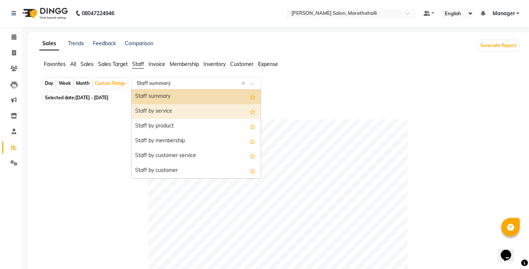
click at [143, 104] on div "Staff by service" at bounding box center [195, 111] width 129 height 15
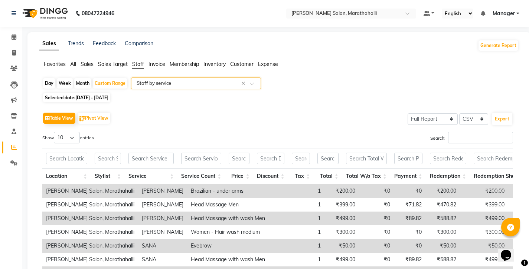
scroll to position [61, 0]
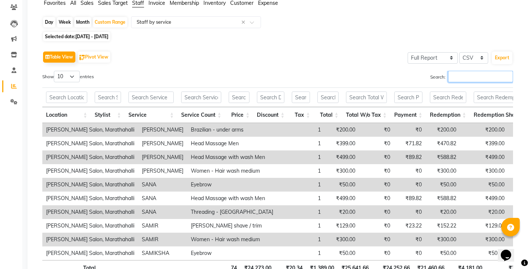
click at [475, 71] on input "Search:" at bounding box center [480, 77] width 65 height 12
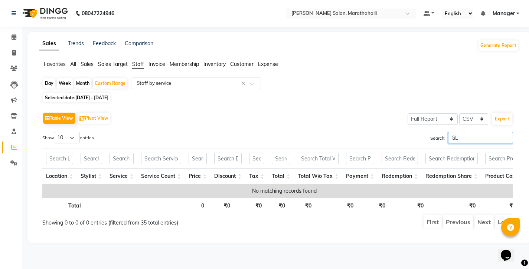
scroll to position [0, 0]
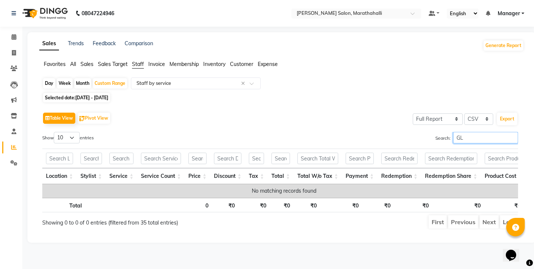
type input "G"
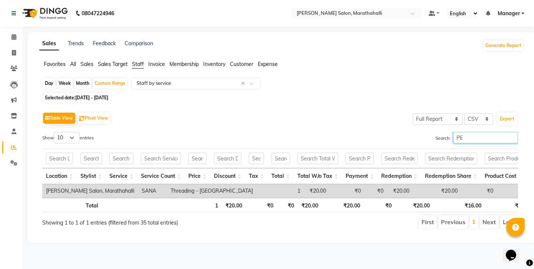
type input "P"
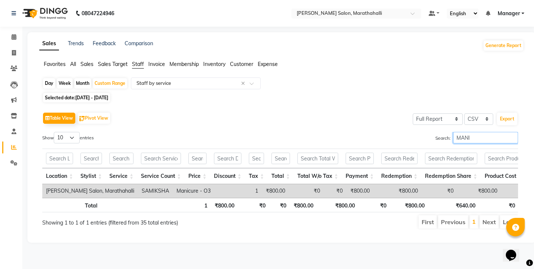
drag, startPoint x: 475, startPoint y: 119, endPoint x: 422, endPoint y: 119, distance: 53.1
click at [422, 132] on div "Search: MANI" at bounding box center [402, 139] width 233 height 14
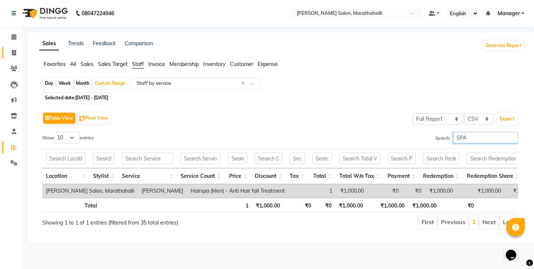
type input "SPA"
click at [13, 52] on icon at bounding box center [14, 53] width 4 height 6
select select "4783"
select select "service"
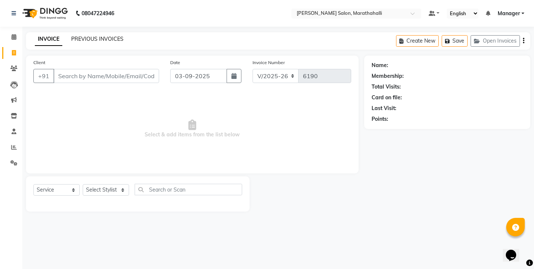
click at [75, 36] on link "PREVIOUS INVOICES" at bounding box center [97, 39] width 52 height 7
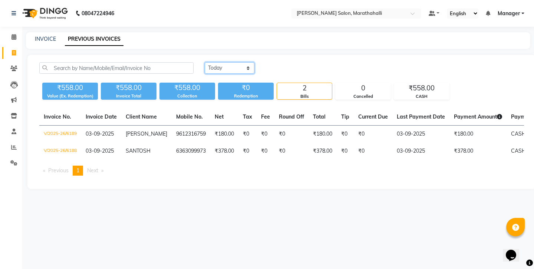
select select "yesterday"
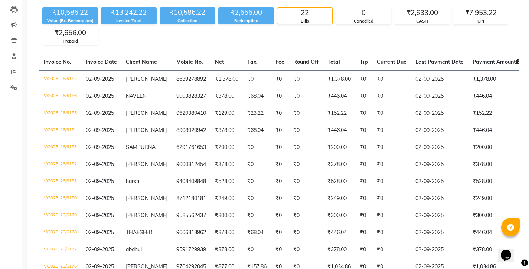
scroll to position [214, 0]
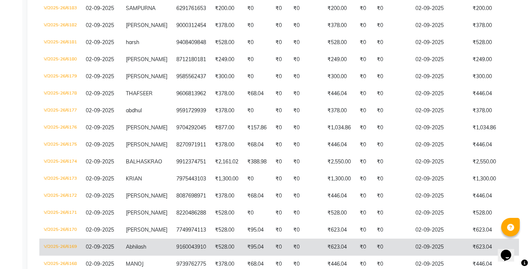
click at [172, 239] on td "9160043910" at bounding box center [191, 247] width 39 height 17
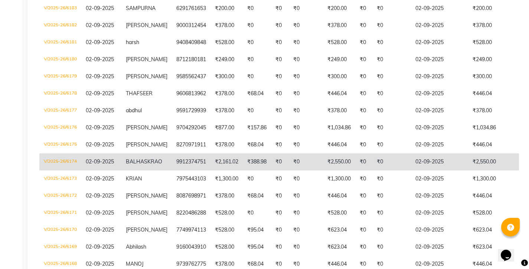
click at [355, 154] on td "₹0" at bounding box center [363, 162] width 17 height 17
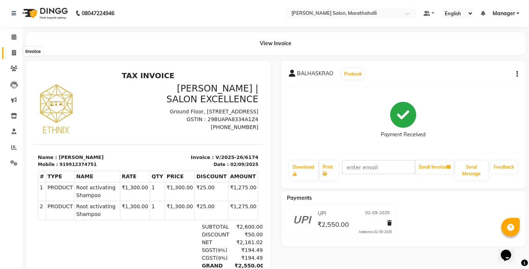
click at [16, 51] on span at bounding box center [13, 53] width 13 height 9
select select "4783"
select select "service"
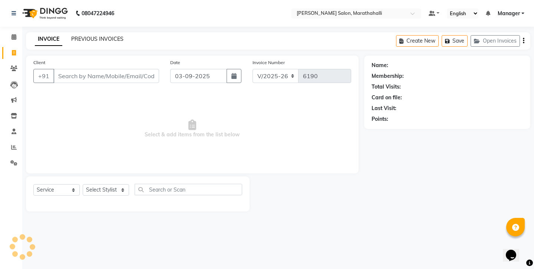
click at [85, 37] on link "PREVIOUS INVOICES" at bounding box center [97, 39] width 52 height 7
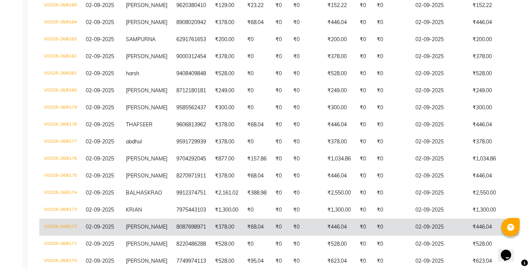
scroll to position [199, 0]
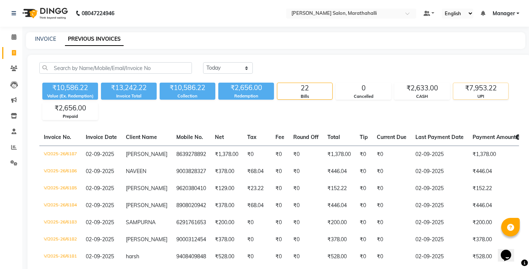
click at [489, 93] on div "UPI" at bounding box center [480, 96] width 55 height 6
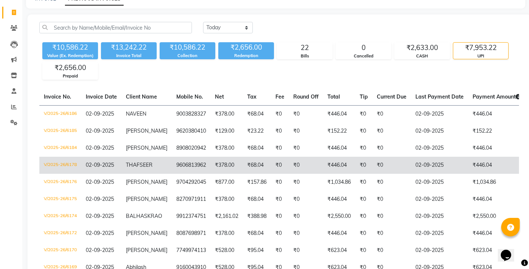
scroll to position [39, 0]
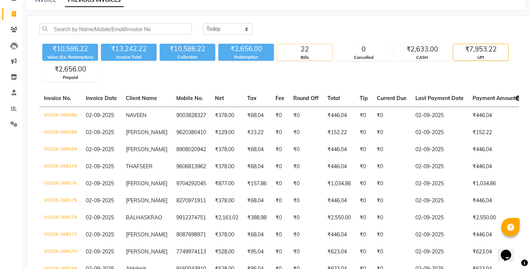
click at [304, 44] on div "22" at bounding box center [304, 49] width 55 height 10
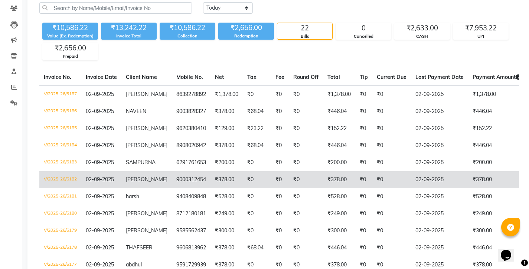
scroll to position [64, 0]
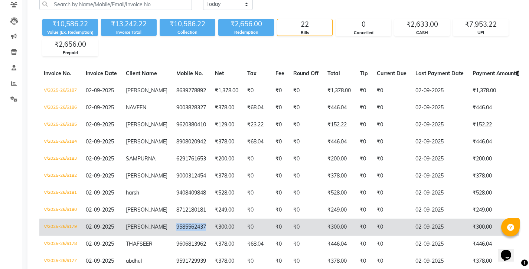
copy td "9585562437"
drag, startPoint x: 146, startPoint y: 182, endPoint x: 174, endPoint y: 190, distance: 28.9
click at [174, 219] on td "9585562437" at bounding box center [191, 227] width 39 height 17
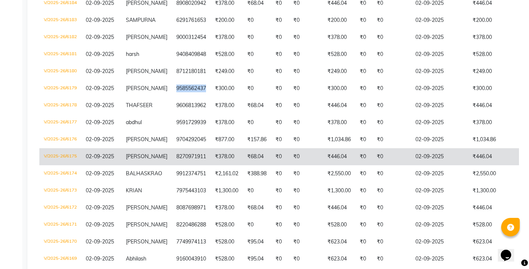
scroll to position [214, 0]
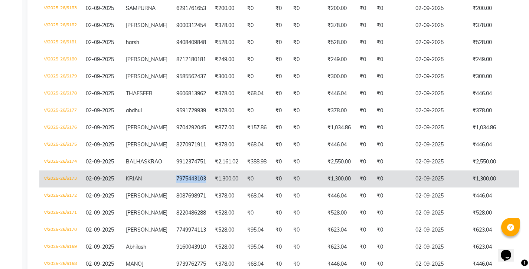
copy td "7975443103"
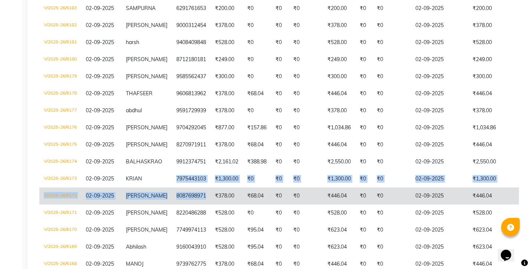
drag, startPoint x: 148, startPoint y: 118, endPoint x: 173, endPoint y: 137, distance: 32.1
click at [173, 137] on tbody "V/2025-26/6187 02-09-2025 AASHISH 8639278892 ₹1,378.00 ₹0 ₹0 ₹0 ₹1,378.00 ₹0 ₹0…" at bounding box center [346, 119] width 615 height 376
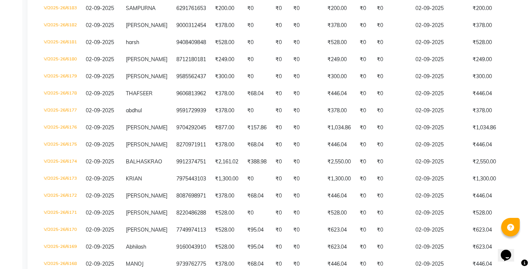
click at [19, 107] on div "Calendar Invoice Clients Leads Marketing Inventory Staff Reports Settings Compl…" at bounding box center [50, 71] width 100 height 531
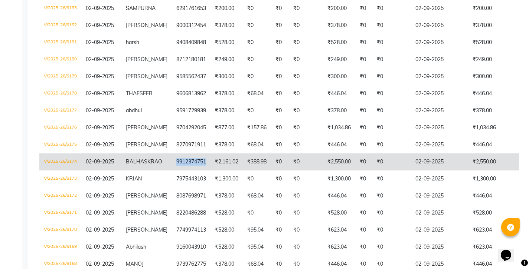
copy td "9912374751"
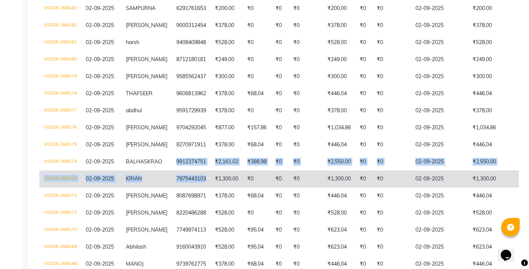
drag, startPoint x: 146, startPoint y: 105, endPoint x: 173, endPoint y: 125, distance: 34.1
click at [173, 125] on tbody "V/2025-26/6187 02-09-2025 AASHISH 8639278892 ₹1,378.00 ₹0 ₹0 ₹0 ₹1,378.00 ₹0 ₹0…" at bounding box center [346, 119] width 615 height 376
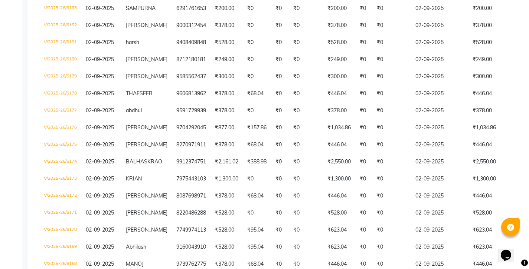
click at [10, 70] on div "Calendar Invoice Clients Leads Marketing Inventory Staff Reports Settings Compl…" at bounding box center [50, 71] width 100 height 531
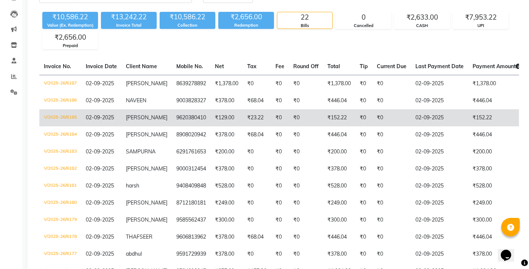
scroll to position [13, 0]
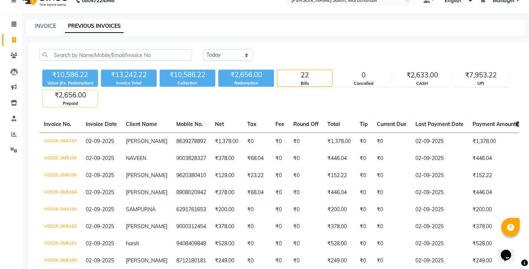
click at [77, 90] on div "₹2,656.00" at bounding box center [70, 95] width 55 height 10
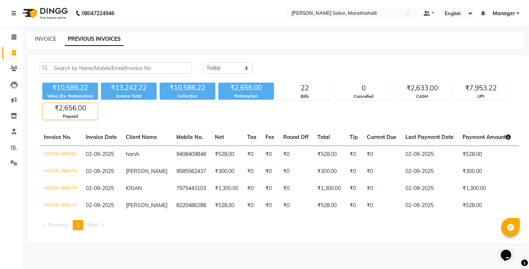
scroll to position [0, 0]
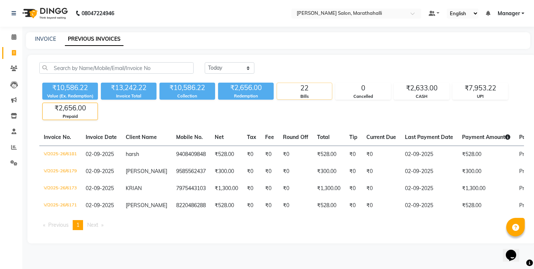
click at [290, 93] on div "Bills" at bounding box center [304, 96] width 55 height 6
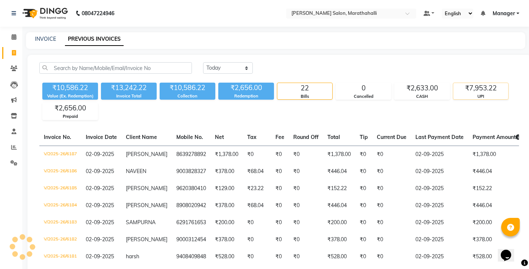
click at [466, 83] on div "₹7,953.22" at bounding box center [480, 88] width 55 height 10
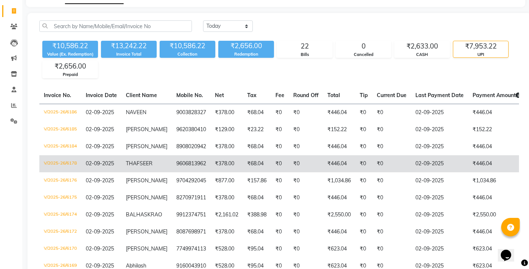
scroll to position [43, 0]
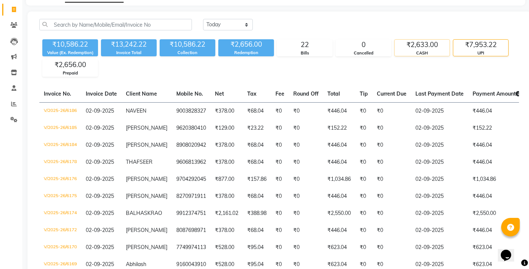
click at [420, 40] on div "₹2,633.00" at bounding box center [421, 45] width 55 height 10
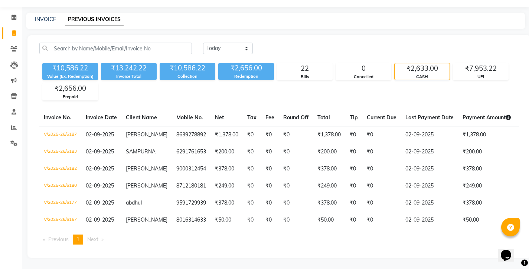
scroll to position [0, 0]
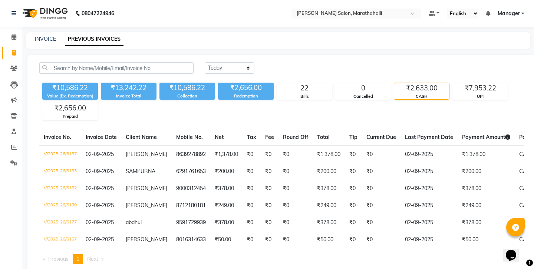
click at [473, 0] on nav "08047224946 Select Location × Ethnix Salon, Marathahalli Default Panel My Panel…" at bounding box center [267, 13] width 534 height 27
click at [476, 83] on div "₹7,953.22" at bounding box center [480, 88] width 55 height 10
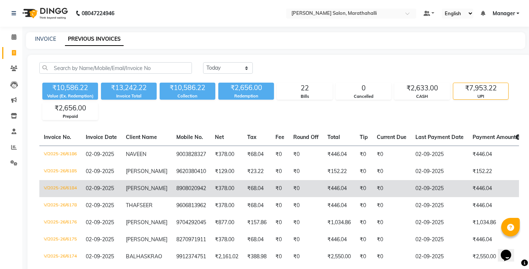
scroll to position [70, 0]
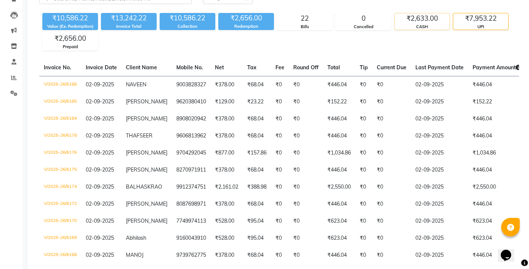
click at [414, 24] on div "CASH" at bounding box center [421, 27] width 55 height 6
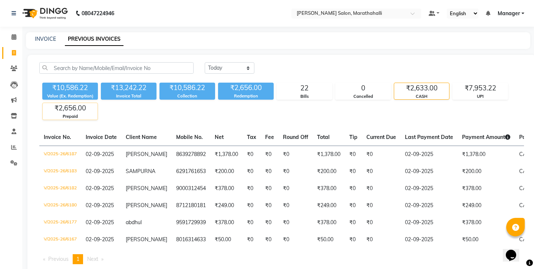
click at [56, 114] on div "Prepaid" at bounding box center [70, 117] width 55 height 6
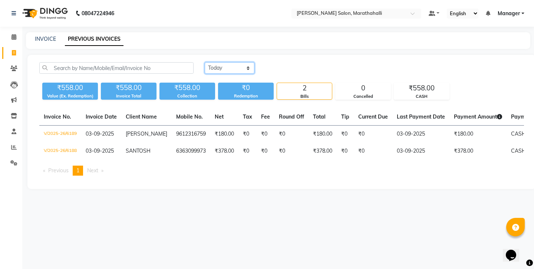
select select "yesterday"
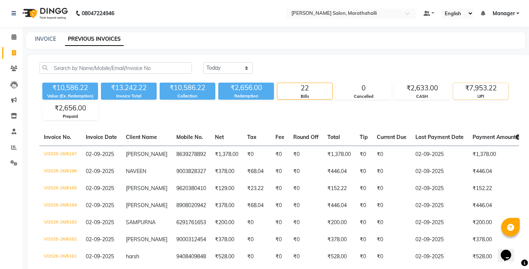
click at [480, 93] on div "UPI" at bounding box center [480, 96] width 55 height 6
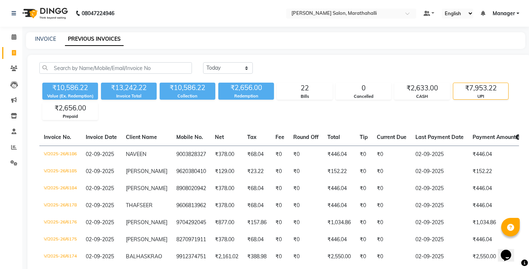
click at [470, 93] on div "UPI" at bounding box center [480, 96] width 55 height 6
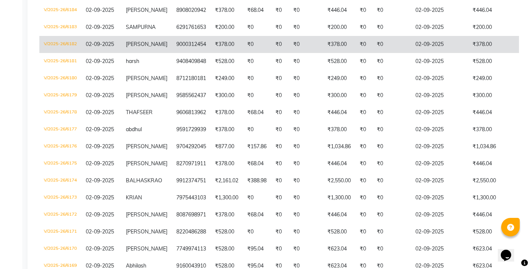
scroll to position [42, 0]
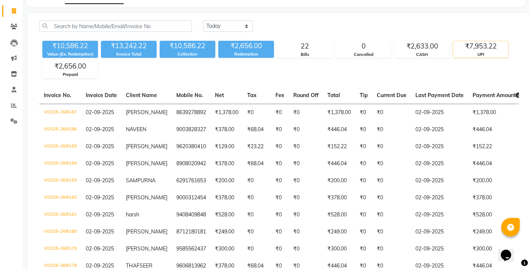
click at [468, 52] on div "UPI" at bounding box center [480, 55] width 55 height 6
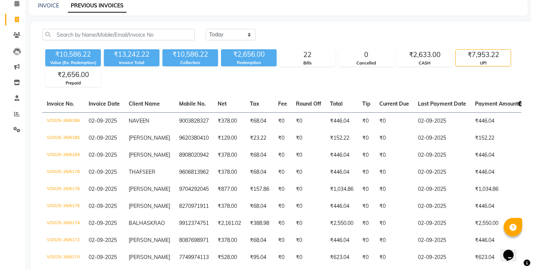
scroll to position [0, 0]
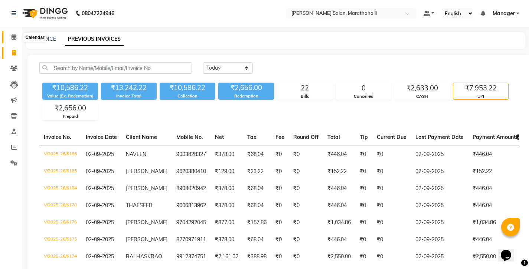
click at [13, 35] on icon at bounding box center [14, 37] width 5 height 6
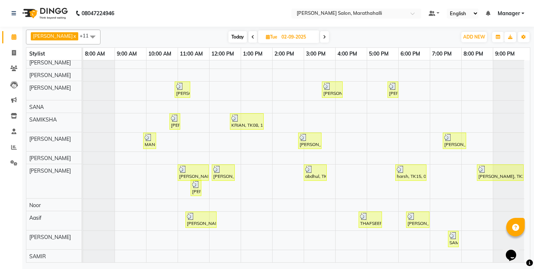
scroll to position [4, 0]
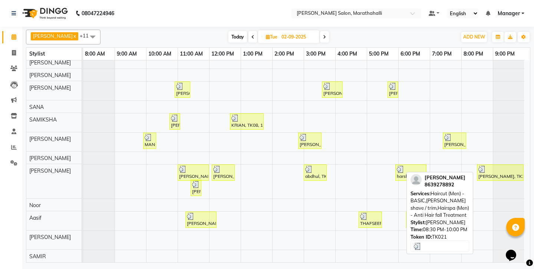
click at [505, 169] on div "[PERSON_NAME], TK21, 08:30 PM-10:00 PM, Haircut (Men) -BASIC,[PERSON_NAME] shav…" at bounding box center [500, 173] width 45 height 14
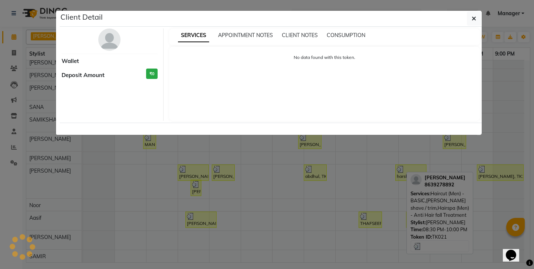
select select "3"
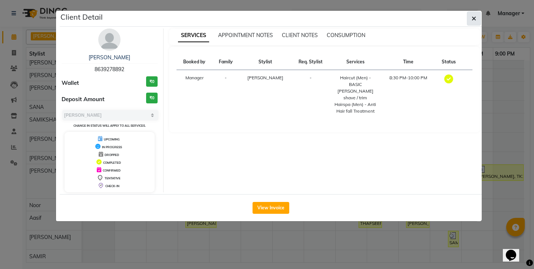
click at [476, 16] on icon "button" at bounding box center [474, 19] width 4 height 6
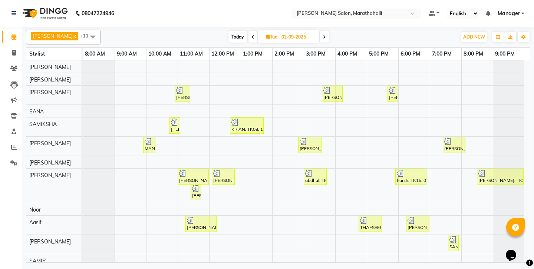
scroll to position [0, 0]
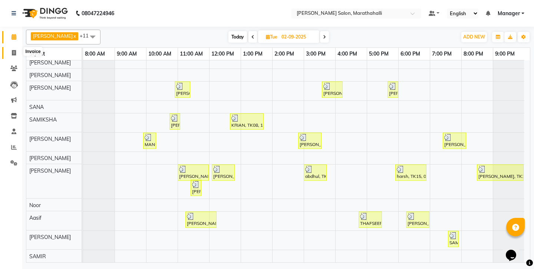
click at [14, 50] on icon at bounding box center [14, 53] width 4 height 6
select select "4783"
select select "service"
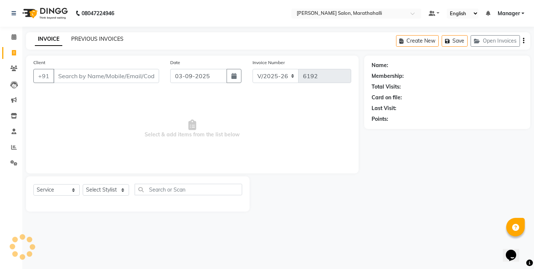
click at [86, 36] on link "PREVIOUS INVOICES" at bounding box center [97, 39] width 52 height 7
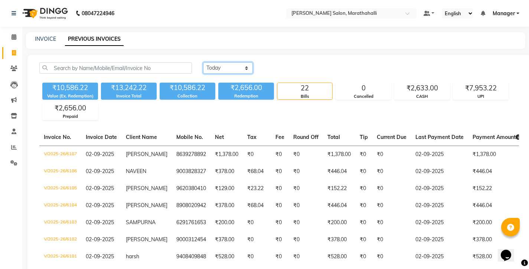
select select "today"
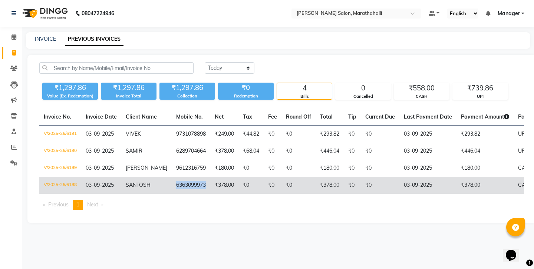
copy td "6363099973"
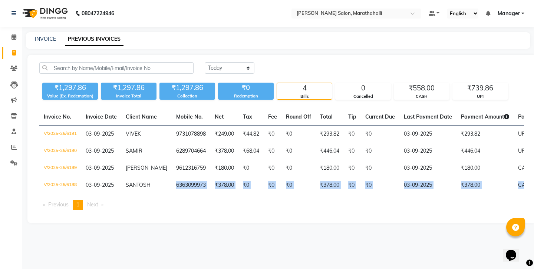
drag, startPoint x: 142, startPoint y: 158, endPoint x: 171, endPoint y: 174, distance: 33.2
click at [171, 174] on div "Invoice No. Invoice Date Client Name Mobile No. Net Tax Fee Round Off Total Tip…" at bounding box center [282, 162] width 494 height 107
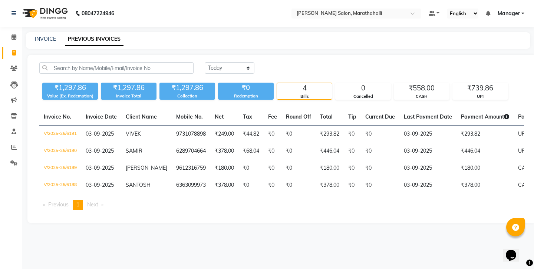
click at [297, 35] on div "INVOICE PREVIOUS INVOICES" at bounding box center [274, 39] width 496 height 8
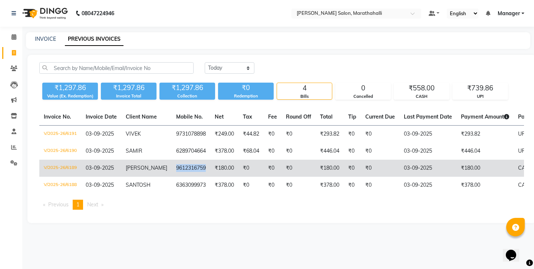
copy td "9612316759"
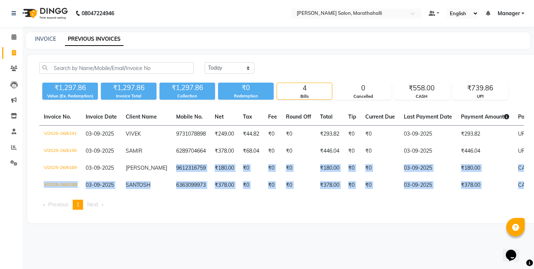
drag, startPoint x: 141, startPoint y: 144, endPoint x: 173, endPoint y: 171, distance: 42.1
click at [173, 171] on table "Invoice No. Invoice Date Client Name Mobile No. Net Tax Fee Round Off Total Tip…" at bounding box center [281, 151] width 485 height 85
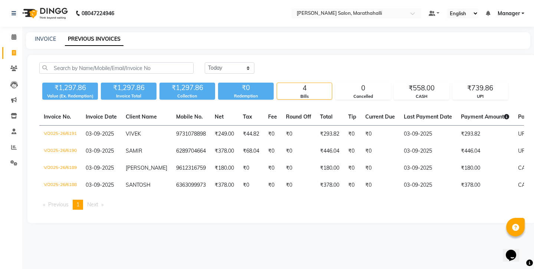
click at [173, 196] on div "Today Yesterday Custom Range ₹1,297.86 Value (Ex. Redemption) ₹1,297.86 Invoice…" at bounding box center [281, 139] width 509 height 168
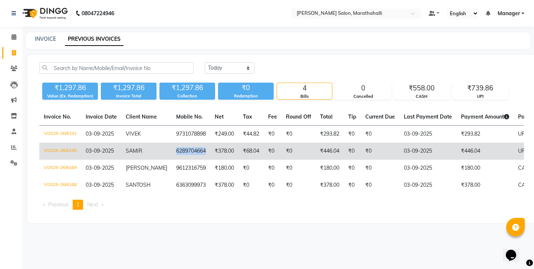
copy td "6289704664"
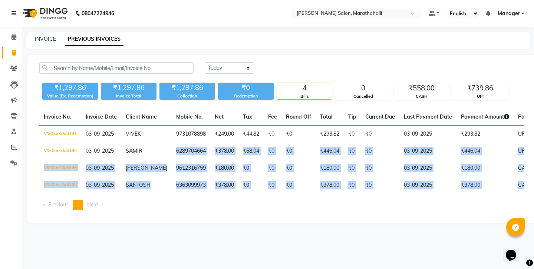
drag, startPoint x: 142, startPoint y: 127, endPoint x: 178, endPoint y: 183, distance: 66.1
click at [178, 183] on div "Invoice No. Invoice Date Client Name Mobile No. Net Tax Fee Round Off Total Tip…" at bounding box center [282, 162] width 494 height 107
click at [269, 229] on div "08047224946 Select Location × Ethnix Salon, Marathahalli Default Panel My Panel…" at bounding box center [267, 134] width 534 height 269
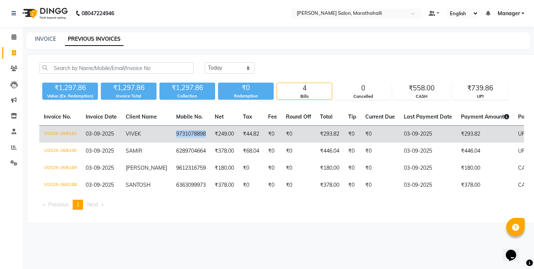
copy td "9731078898"
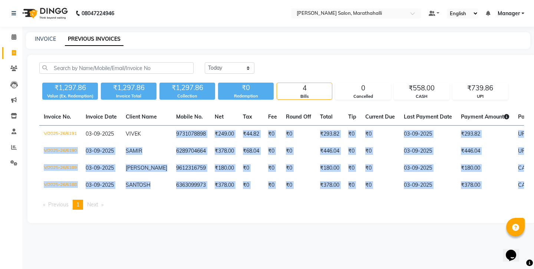
drag, startPoint x: 142, startPoint y: 113, endPoint x: 179, endPoint y: 181, distance: 77.5
click at [179, 182] on div "Invoice No. Invoice Date Client Name Mobile No. Net Tax Fee Round Off Total Tip…" at bounding box center [282, 162] width 494 height 107
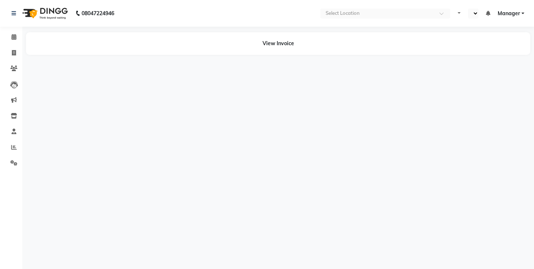
select select "en"
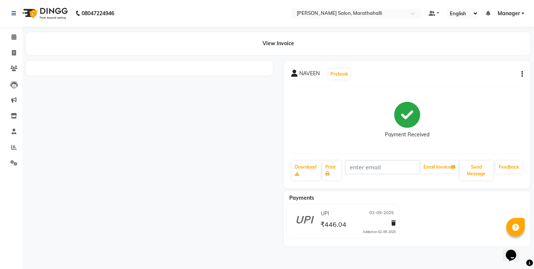
click at [523, 74] on icon "button" at bounding box center [522, 74] width 1 height 0
click at [490, 70] on div "Edit Invoice" at bounding box center [487, 74] width 51 height 9
select select "service"
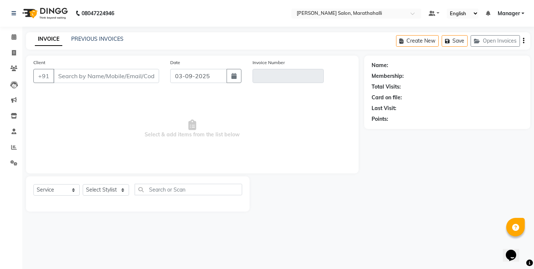
type input "9003828327"
type input "V/2025-26/6186"
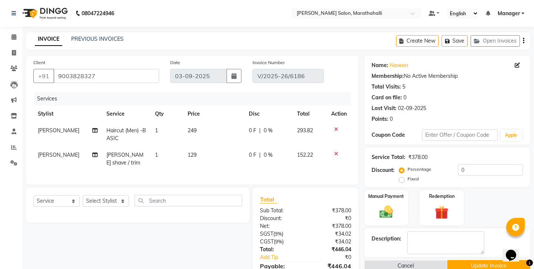
type input "02-09-2025"
select select "select"
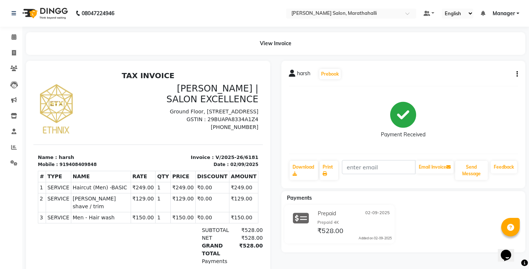
click at [517, 70] on button "button" at bounding box center [515, 74] width 4 height 8
click at [498, 72] on div "Edit Invoice" at bounding box center [481, 74] width 51 height 9
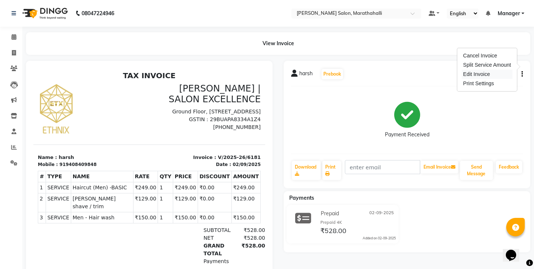
select select "service"
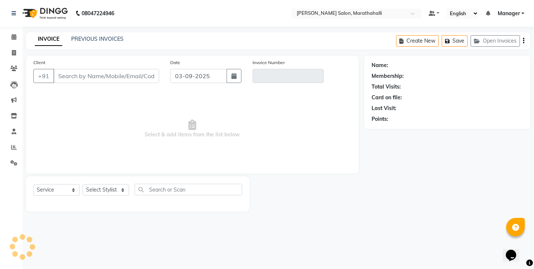
type input "9408409848"
type input "V/2025-26/6181"
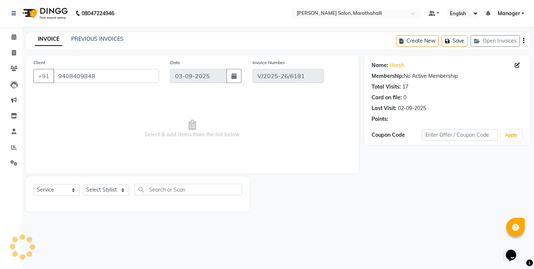
type input "02-09-2025"
select select "select"
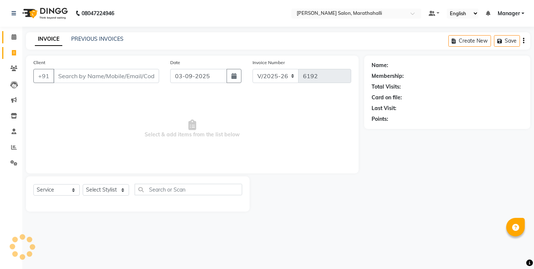
click at [12, 36] on span at bounding box center [13, 37] width 13 height 9
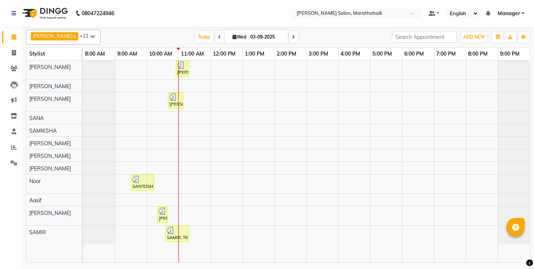
click at [215, 34] on span at bounding box center [219, 37] width 9 height 12
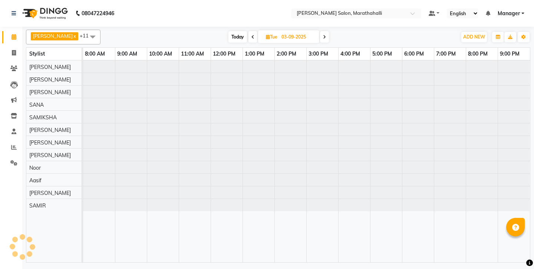
type input "02-09-2025"
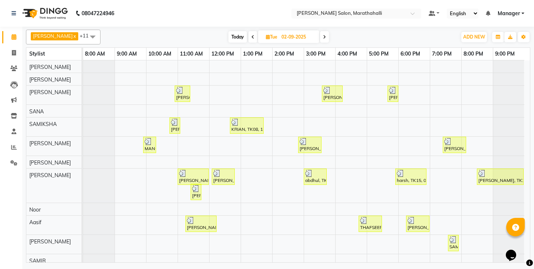
scroll to position [4, 0]
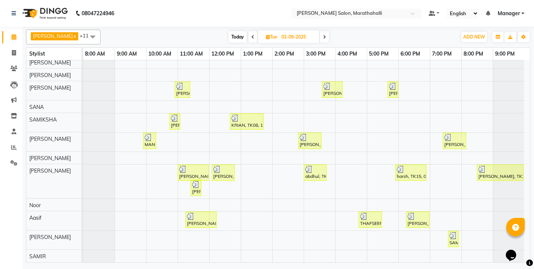
click at [85, 35] on span at bounding box center [92, 37] width 15 height 14
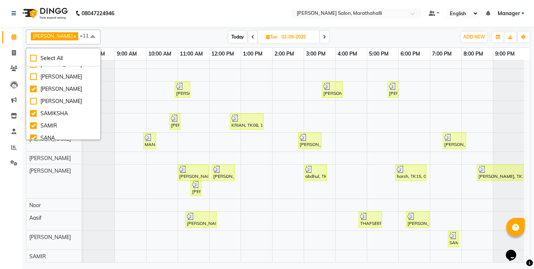
scroll to position [214, 0]
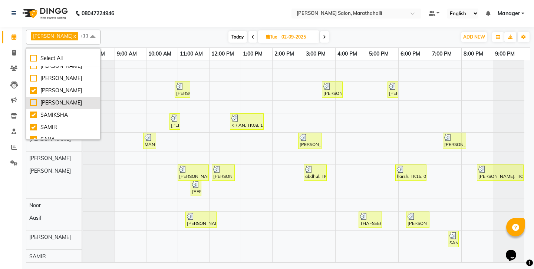
click at [44, 99] on div "[PERSON_NAME]" at bounding box center [63, 103] width 66 height 8
checkbox input "true"
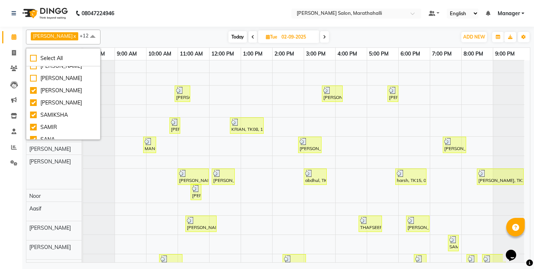
scroll to position [0, 0]
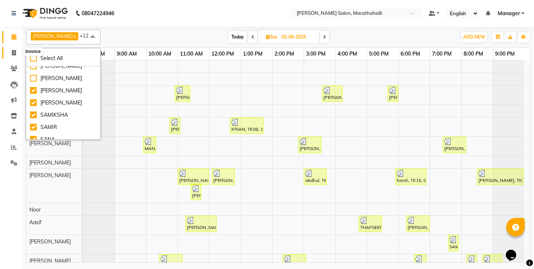
click at [16, 50] on icon at bounding box center [14, 53] width 4 height 6
select select "service"
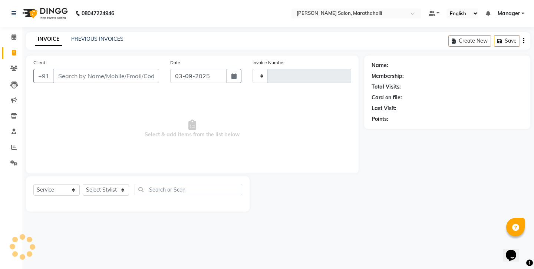
type input "6192"
select select "4783"
click at [88, 38] on link "PREVIOUS INVOICES" at bounding box center [97, 39] width 52 height 7
